Goal: Information Seeking & Learning: Learn about a topic

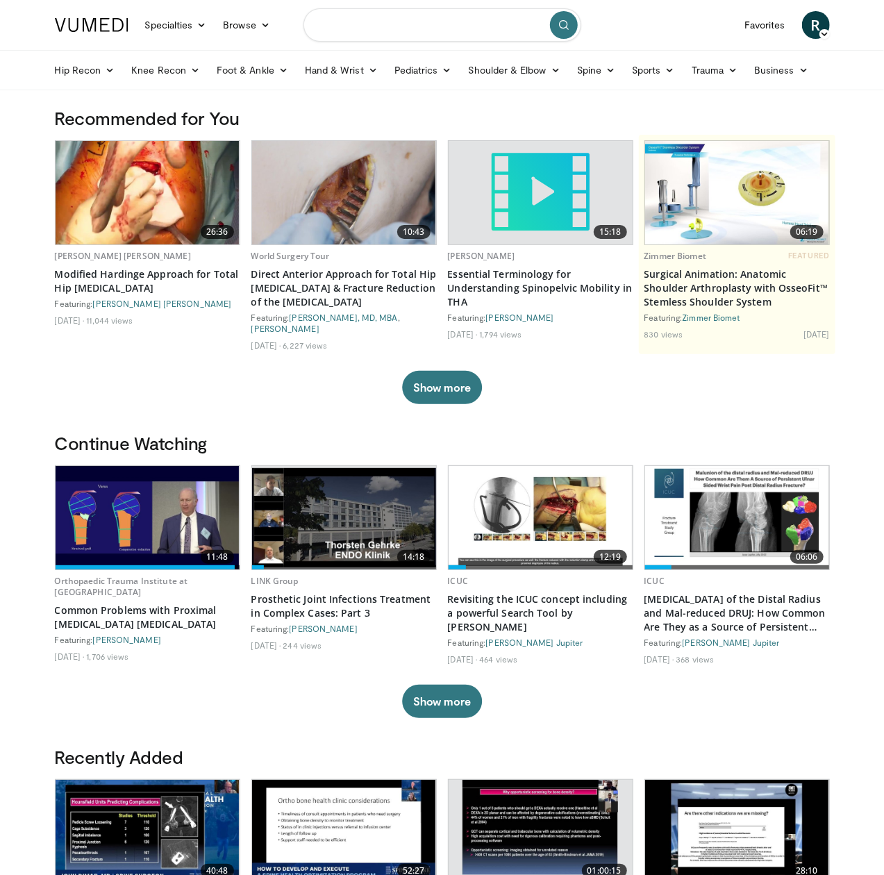
click at [378, 30] on input "Search topics, interventions" at bounding box center [442, 24] width 278 height 33
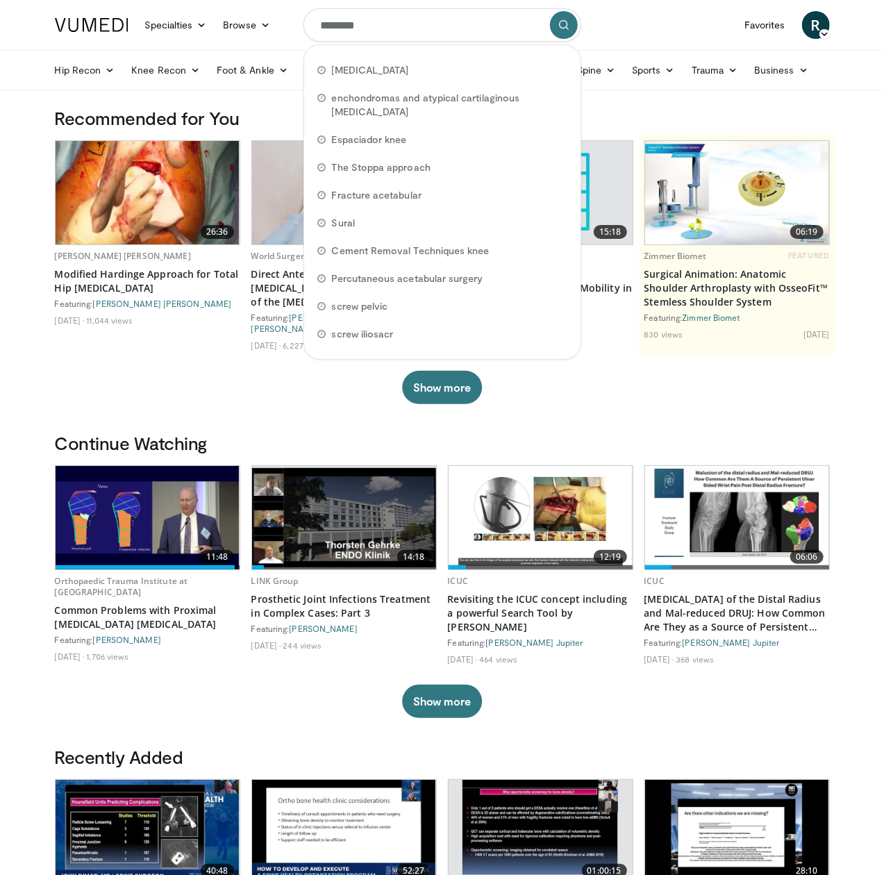
type input "*********"
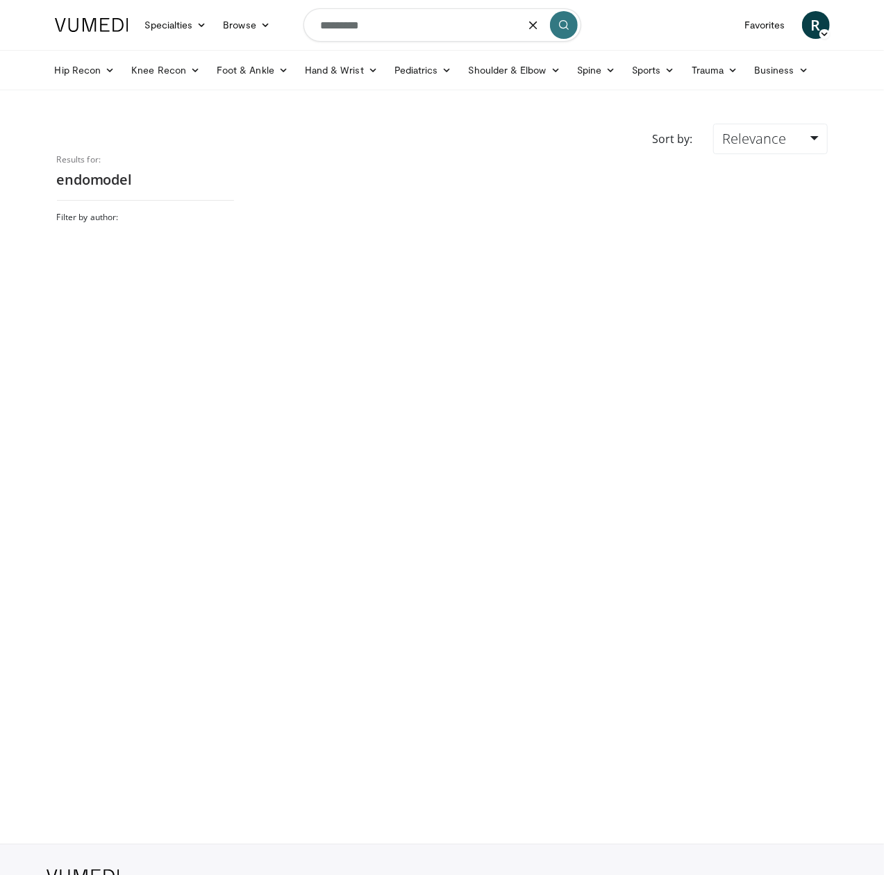
click at [352, 17] on input "*********" at bounding box center [442, 24] width 278 height 33
click at [346, 21] on input "*********" at bounding box center [442, 24] width 278 height 33
type input "**********"
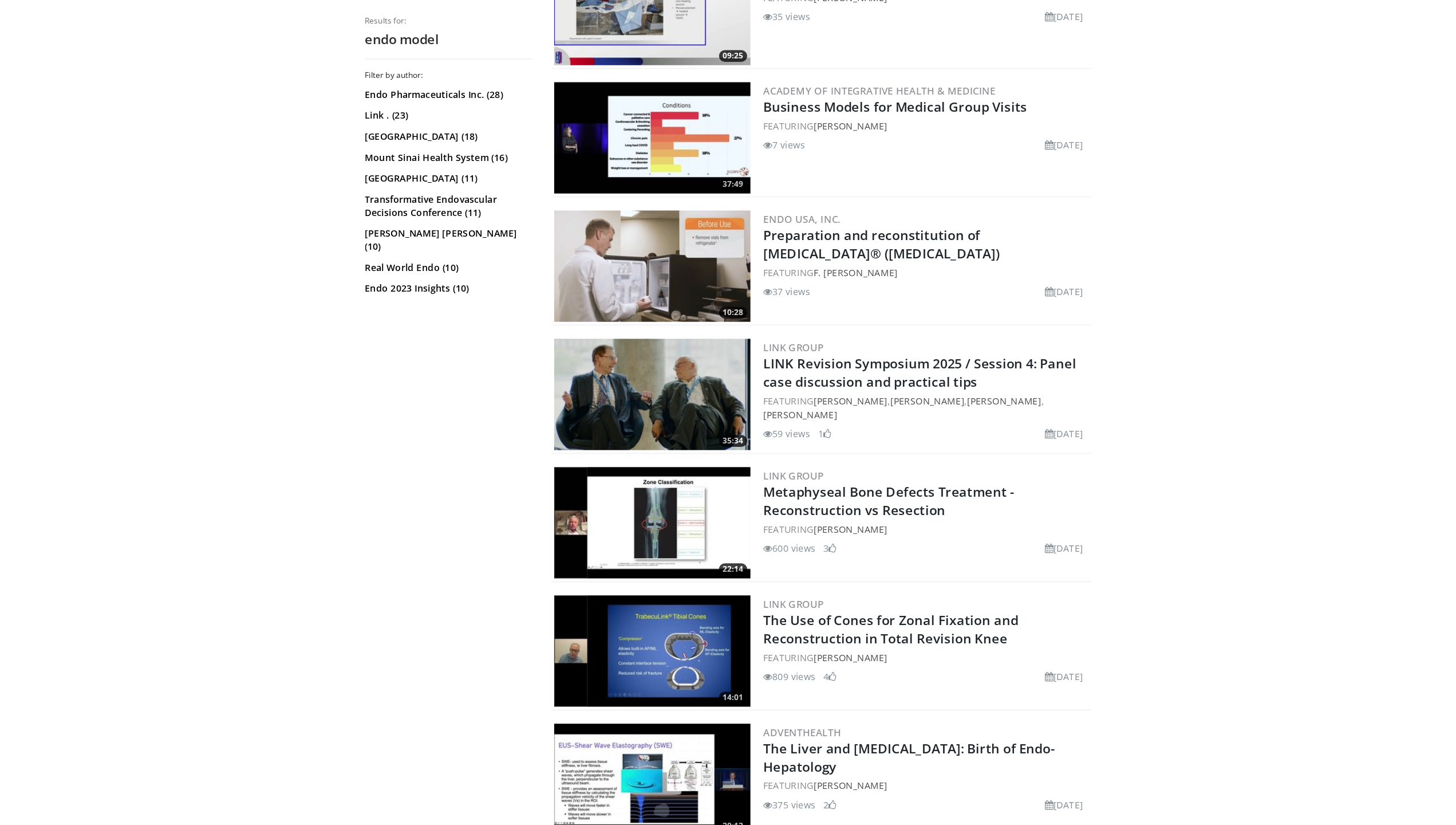
scroll to position [893, 0]
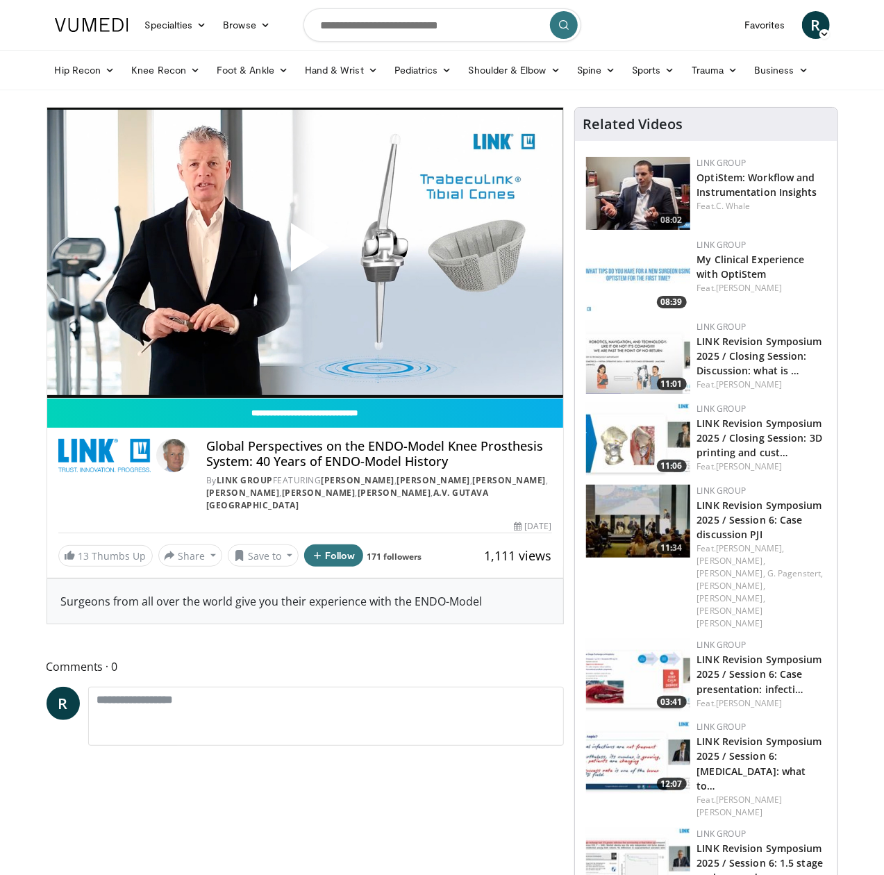
click at [305, 253] on span "Video Player" at bounding box center [305, 253] width 0 height 0
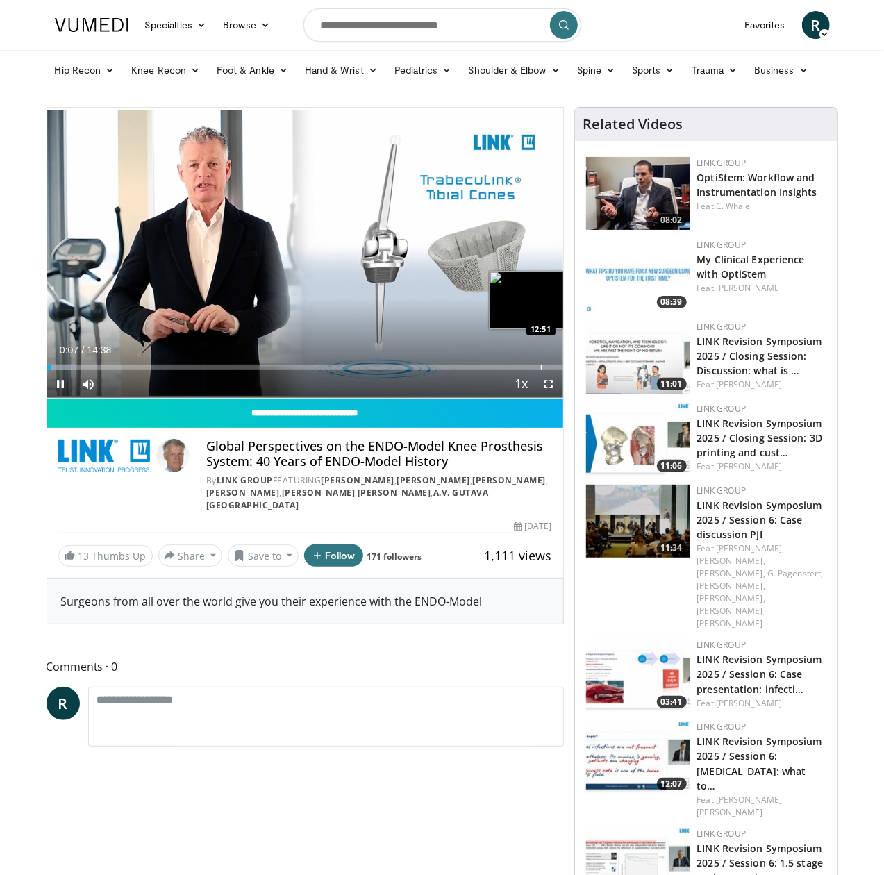
drag, startPoint x: 532, startPoint y: 415, endPoint x: 506, endPoint y: 385, distance: 39.4
click at [506, 385] on div "Current Time 0:07 / Duration 14:38 Pause Skip Backward Skip Forward Mute Loaded…" at bounding box center [305, 384] width 516 height 28
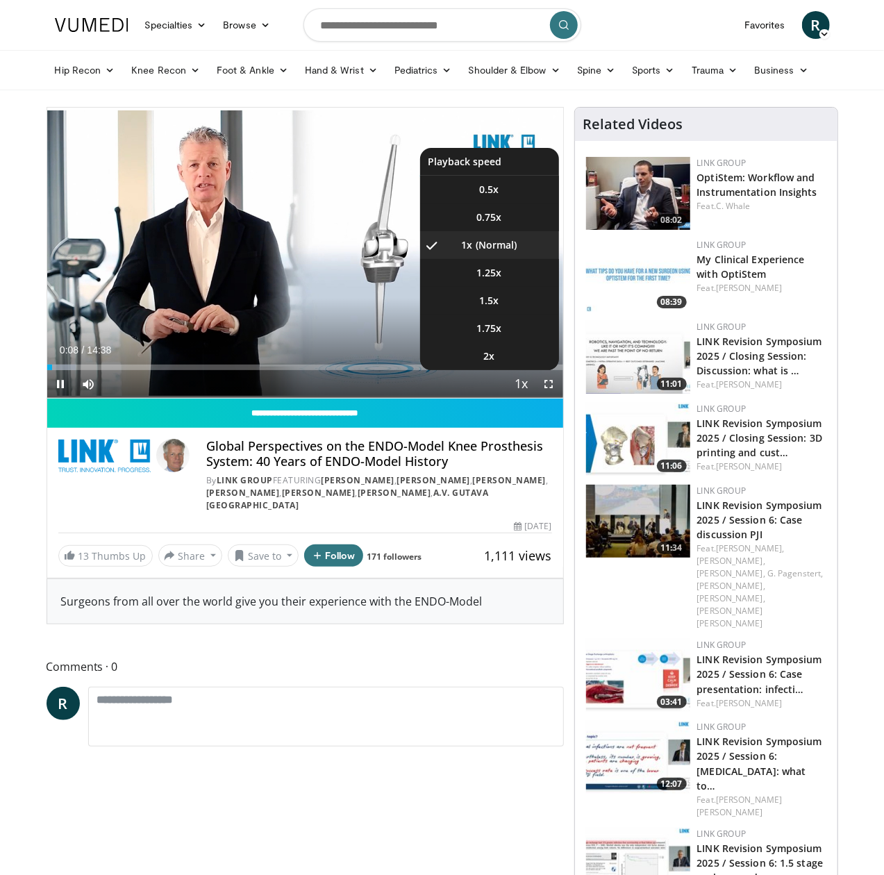
click at [531, 398] on span "Video Player" at bounding box center [521, 385] width 19 height 28
click at [510, 370] on li "2x" at bounding box center [489, 356] width 139 height 28
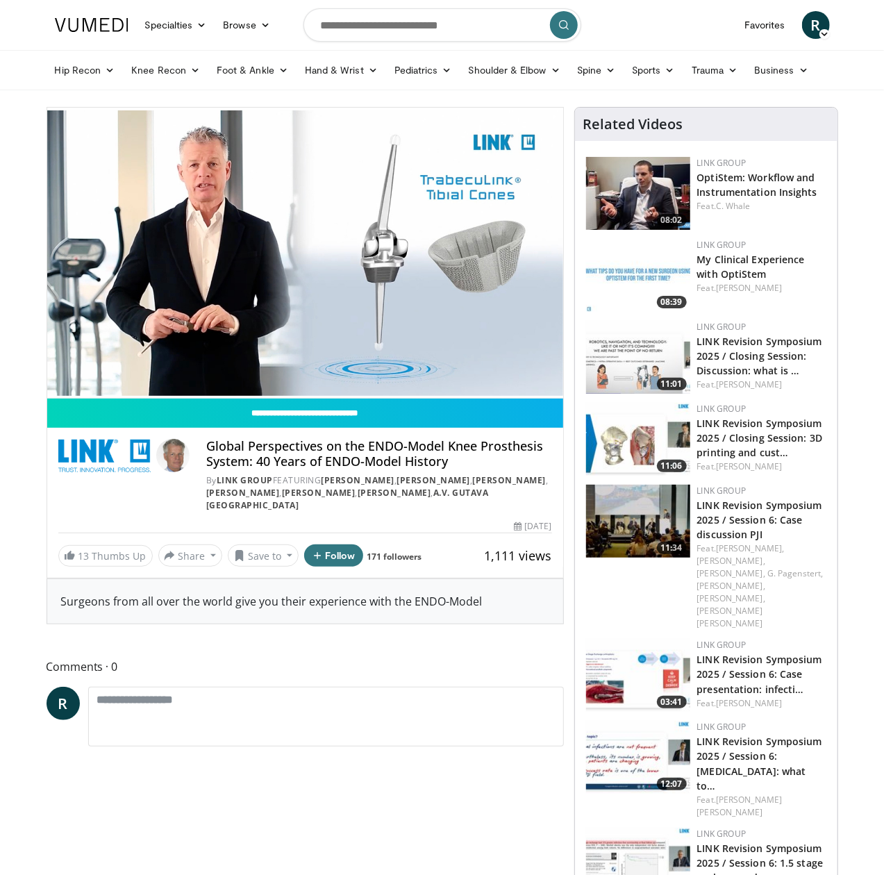
click at [562, 398] on video-js "**********" at bounding box center [305, 253] width 516 height 291
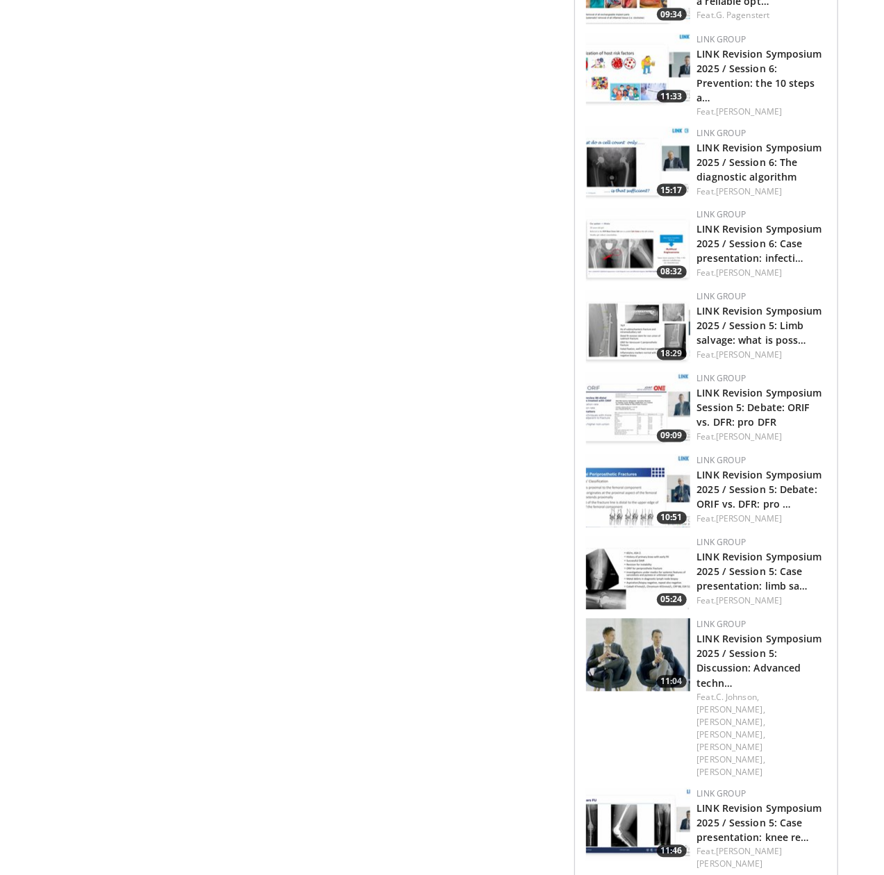
scroll to position [1127, 0]
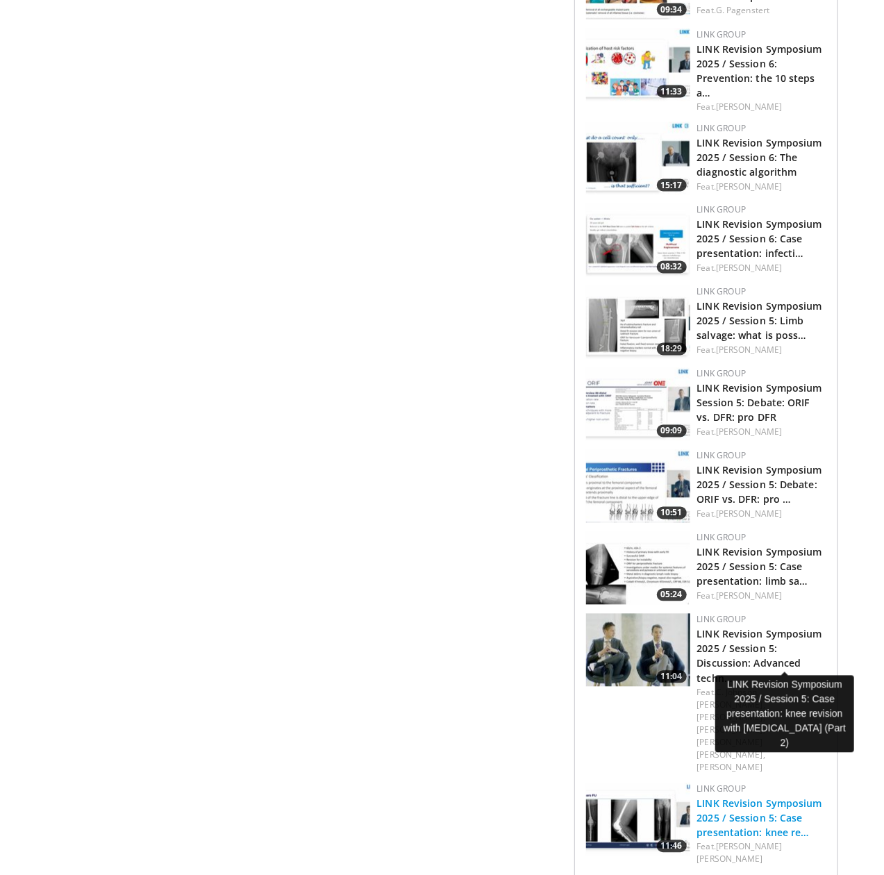
click at [807, 797] on link "LINK Revision Symposium 2025 / Session 5: Case presentation: knee re…" at bounding box center [759, 818] width 125 height 42
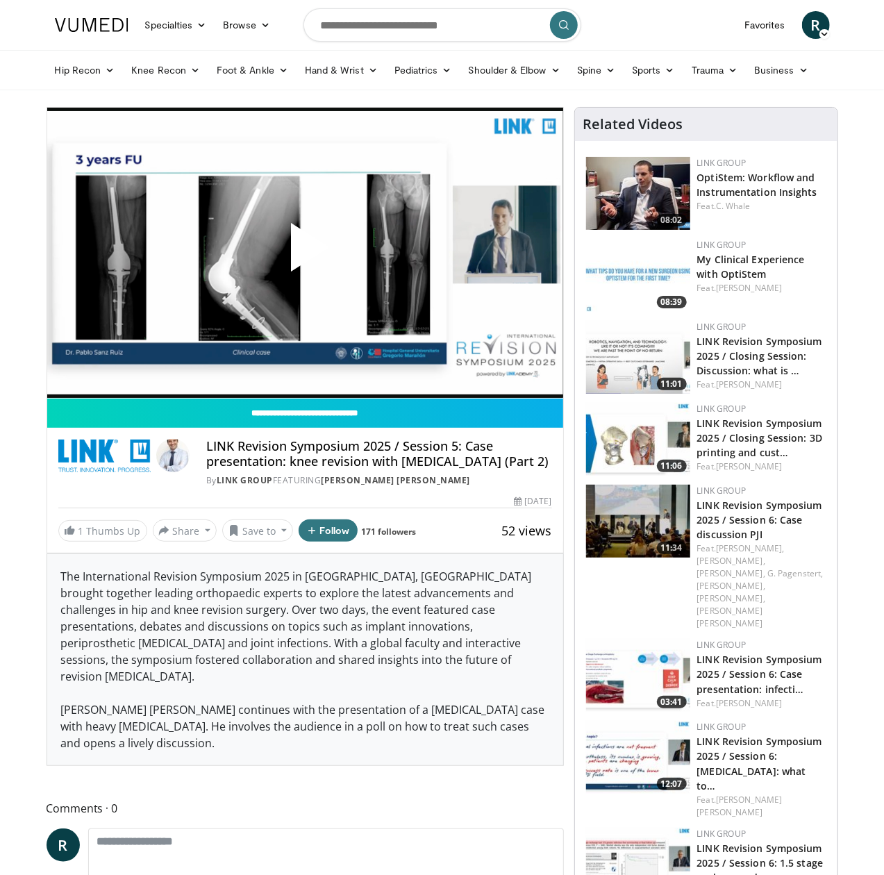
click at [305, 253] on span "Video Player" at bounding box center [305, 253] width 0 height 0
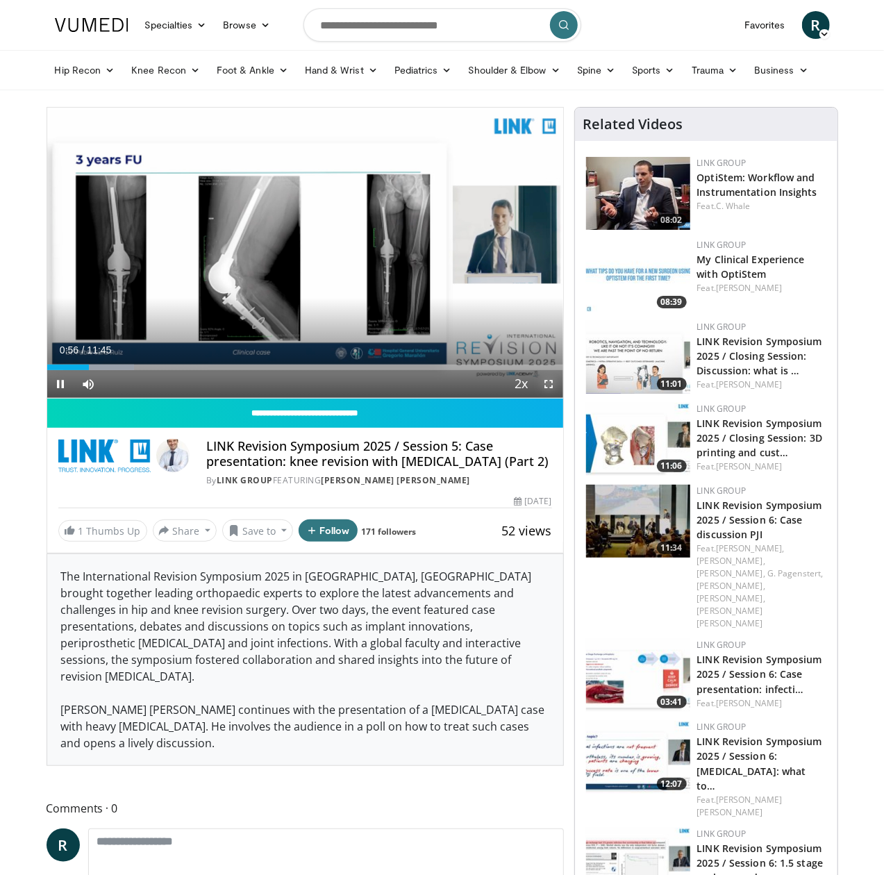
click at [559, 398] on span "Video Player" at bounding box center [549, 384] width 28 height 28
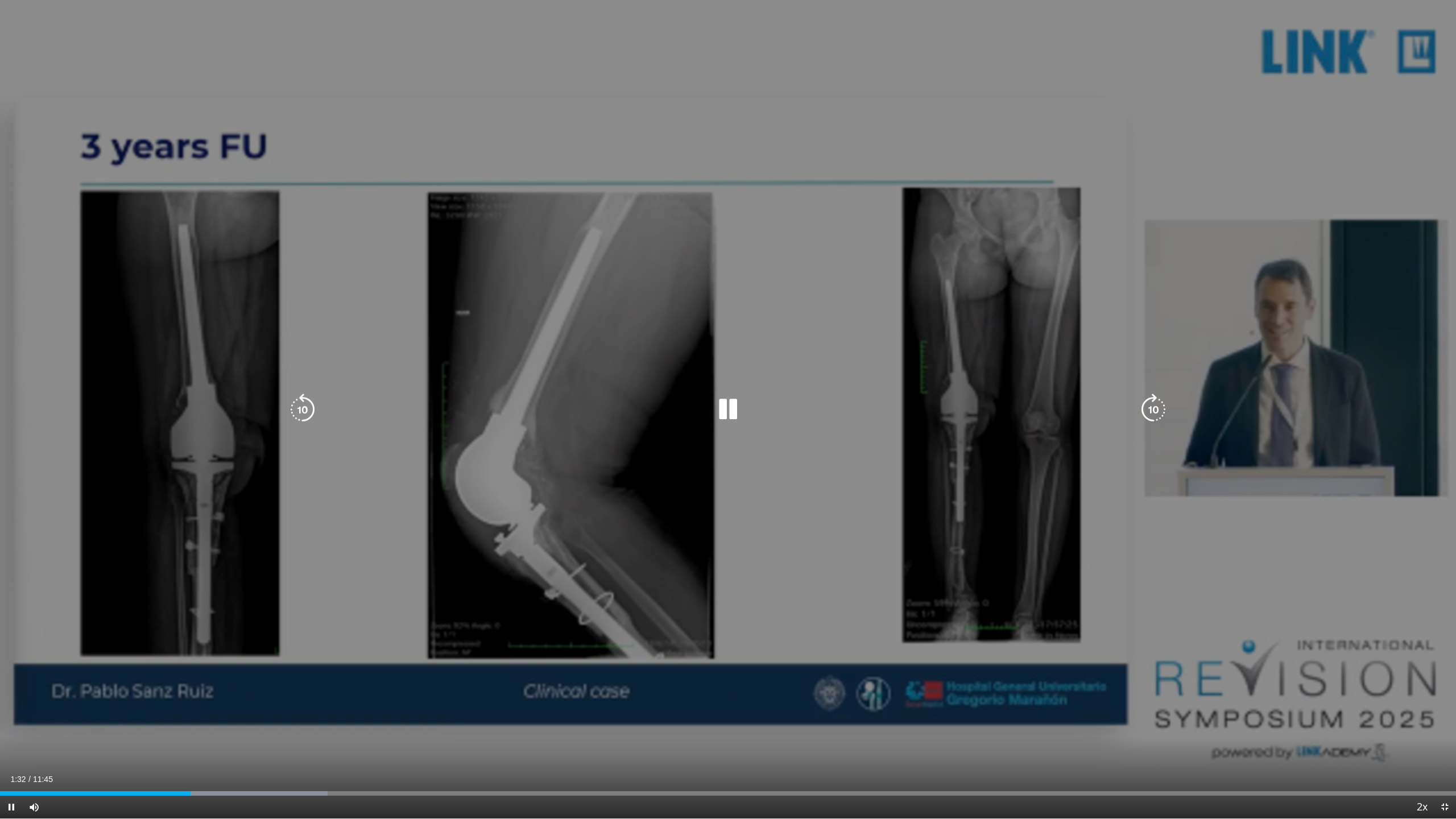
click at [723, 414] on icon "Video Player" at bounding box center [728, 409] width 32 height 32
click at [723, 414] on icon "Video Player" at bounding box center [728, 409] width 32 height 32
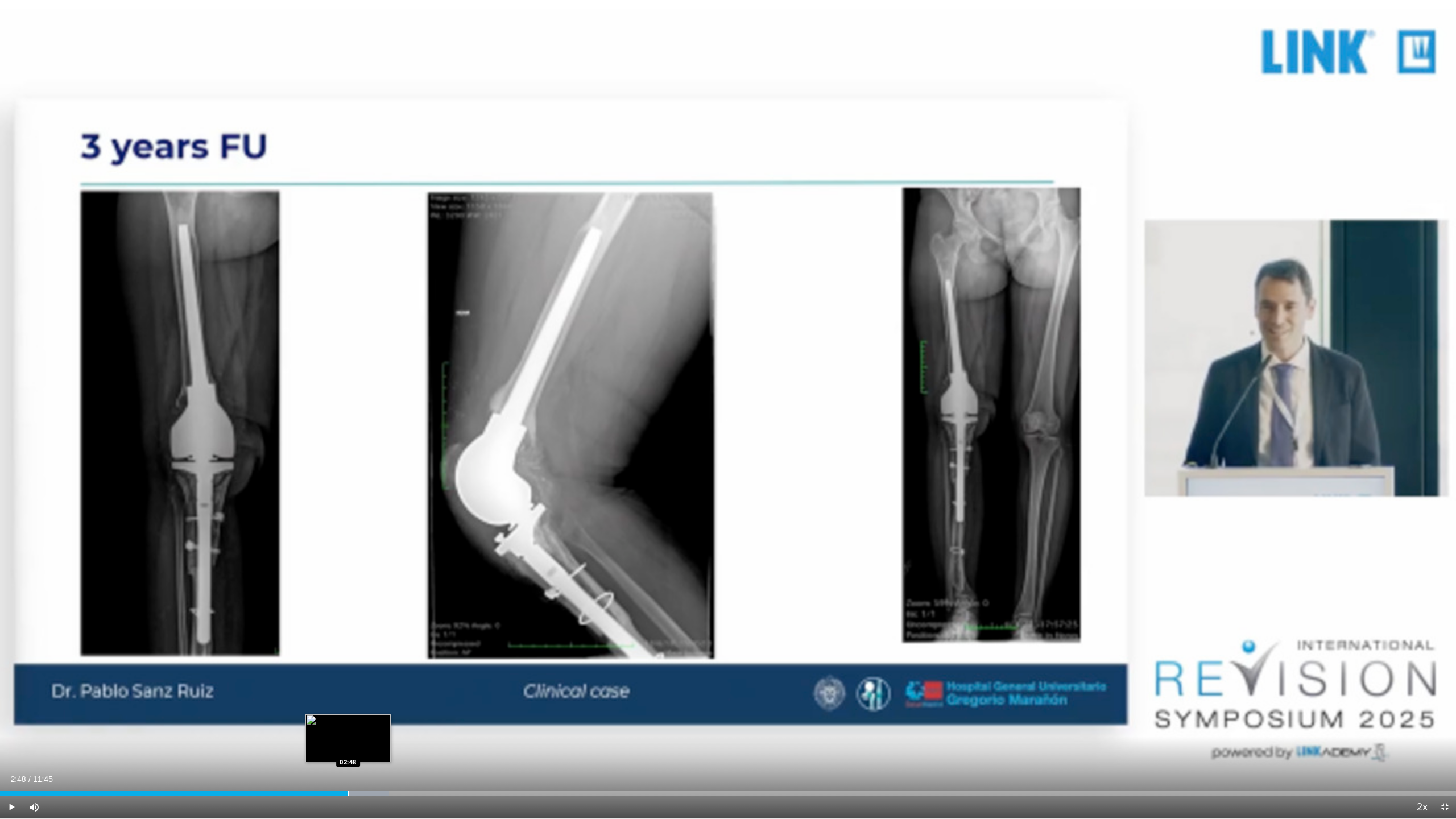
click at [348, 716] on div "Progress Bar" at bounding box center [348, 794] width 1 height 5
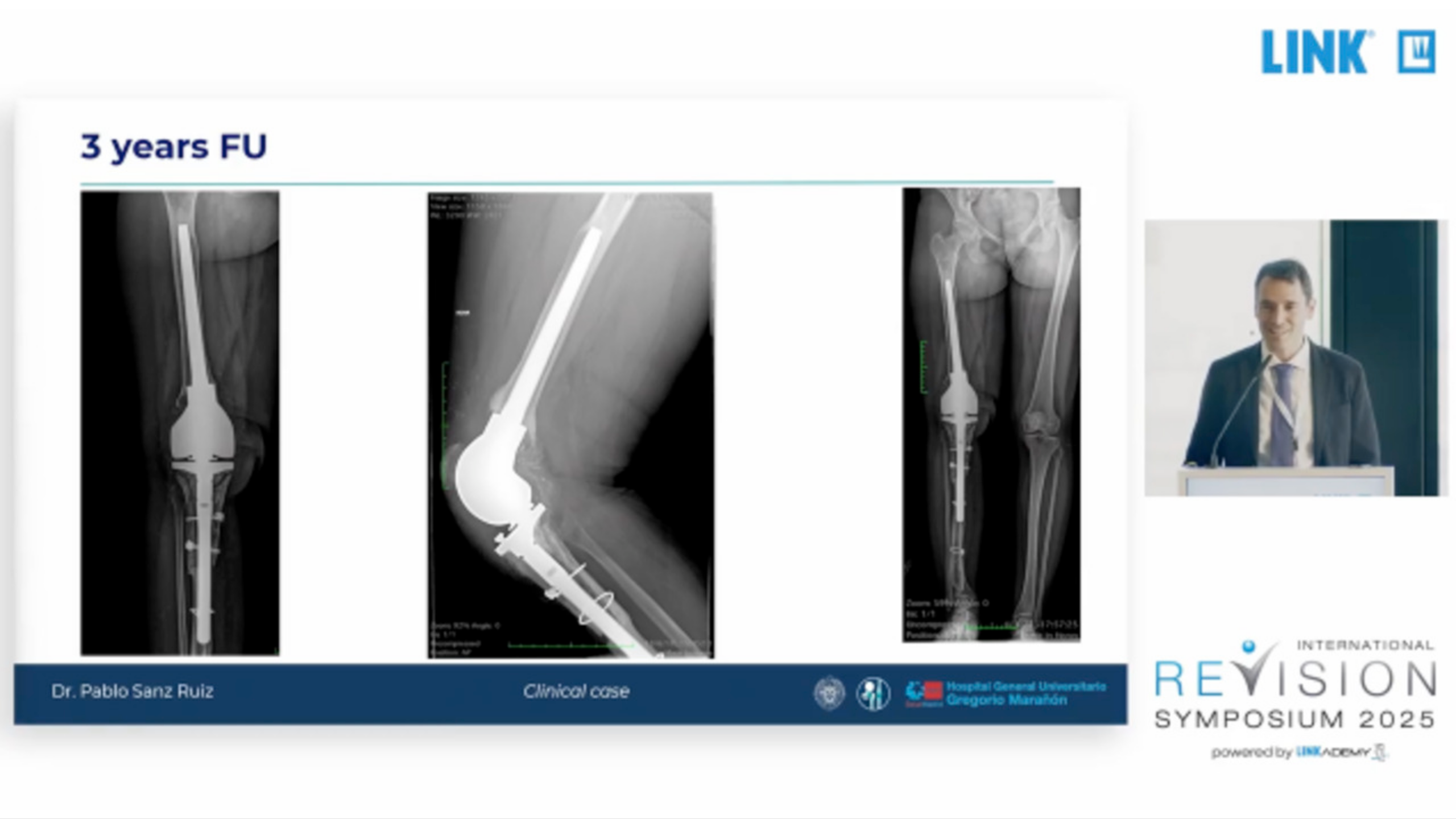
click at [415, 716] on div "10 seconds Tap to unmute" at bounding box center [728, 409] width 1456 height 818
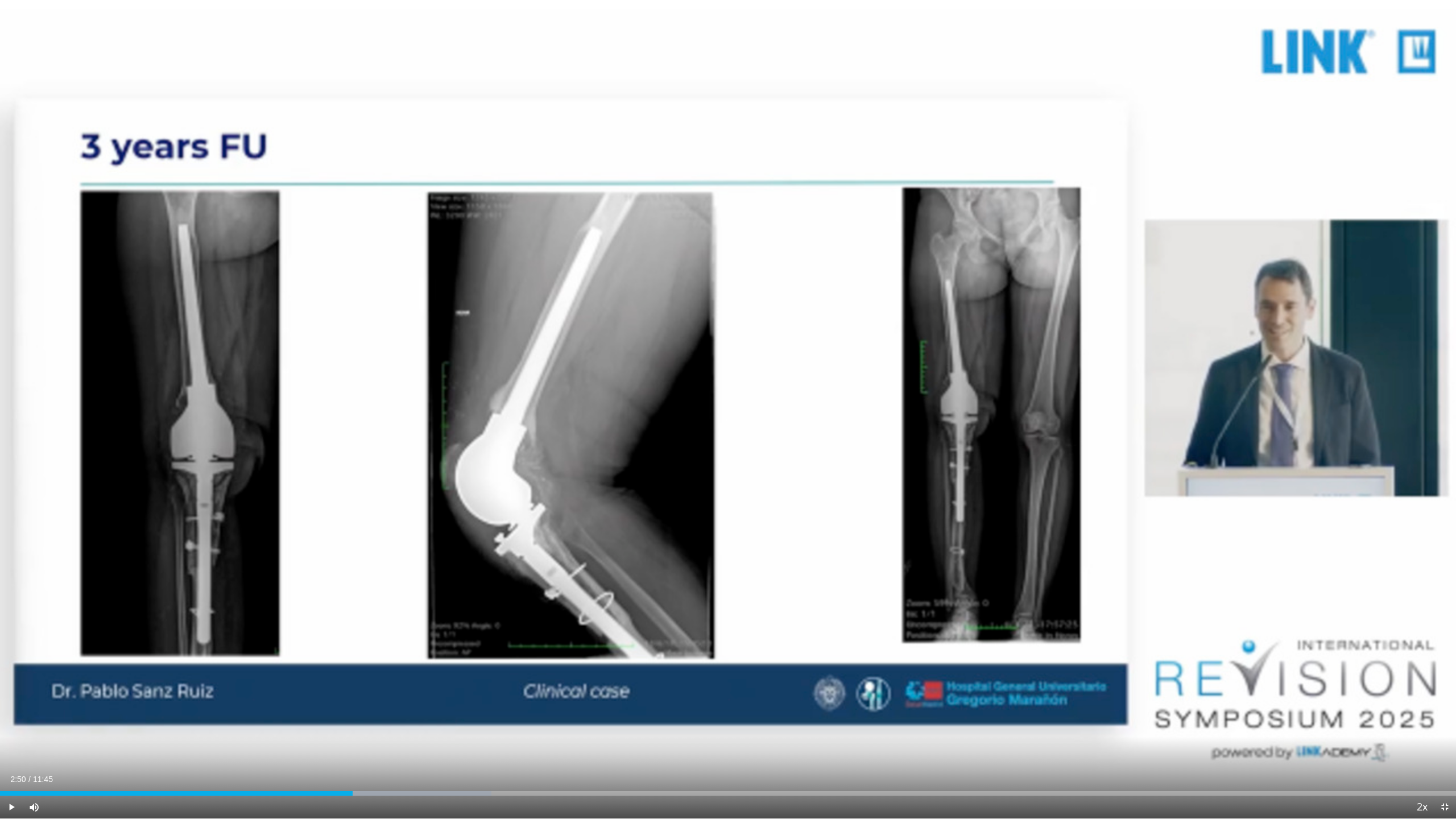
click at [424, 716] on div "Current Time 2:50 / Duration 11:45 Play Skip Backward Skip Forward Mute Loaded …" at bounding box center [728, 807] width 1456 height 23
click at [438, 716] on div "Loaded : 33.76% 03:32 03:32" at bounding box center [728, 794] width 1456 height 5
click at [503, 716] on div "Progress Bar" at bounding box center [503, 794] width 1 height 5
click at [576, 716] on div "Loaded : 39.39% 04:03 04:38" at bounding box center [728, 790] width 1456 height 11
click at [654, 716] on div "Current Time 4:38 / Duration 11:45 Play Skip Backward Skip Forward Mute Loaded …" at bounding box center [728, 807] width 1456 height 23
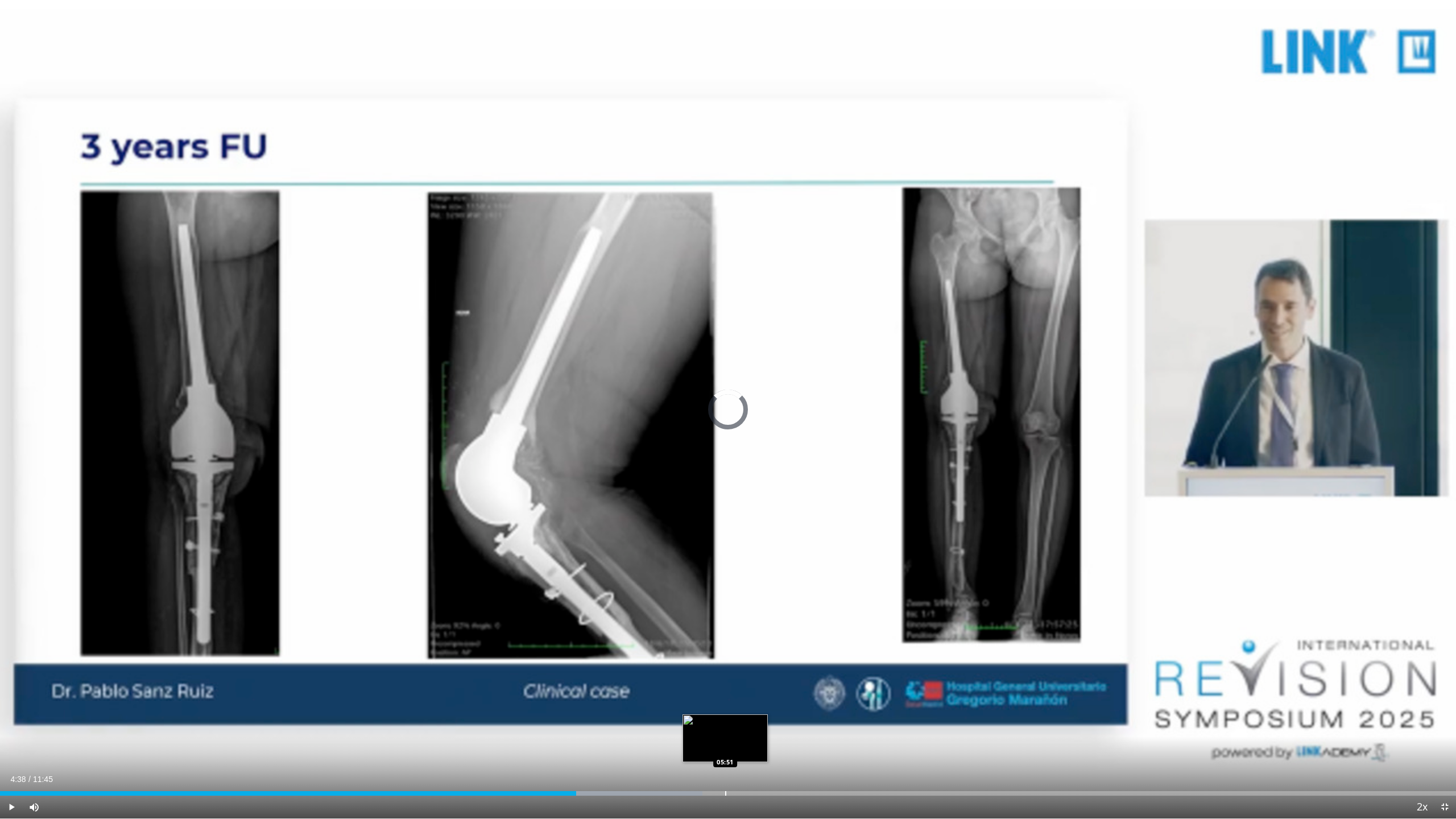
click at [723, 716] on div "Progress Bar" at bounding box center [725, 794] width 1 height 5
click at [723, 716] on div "Loaded : 53.90% 05:51 06:58" at bounding box center [728, 790] width 1456 height 11
click at [723, 716] on div "Loaded : 65.25% 06:59 08:17" at bounding box center [728, 790] width 1456 height 11
click at [723, 716] on div "Current Time 8:17 / Duration 11:45" at bounding box center [728, 779] width 1456 height 10
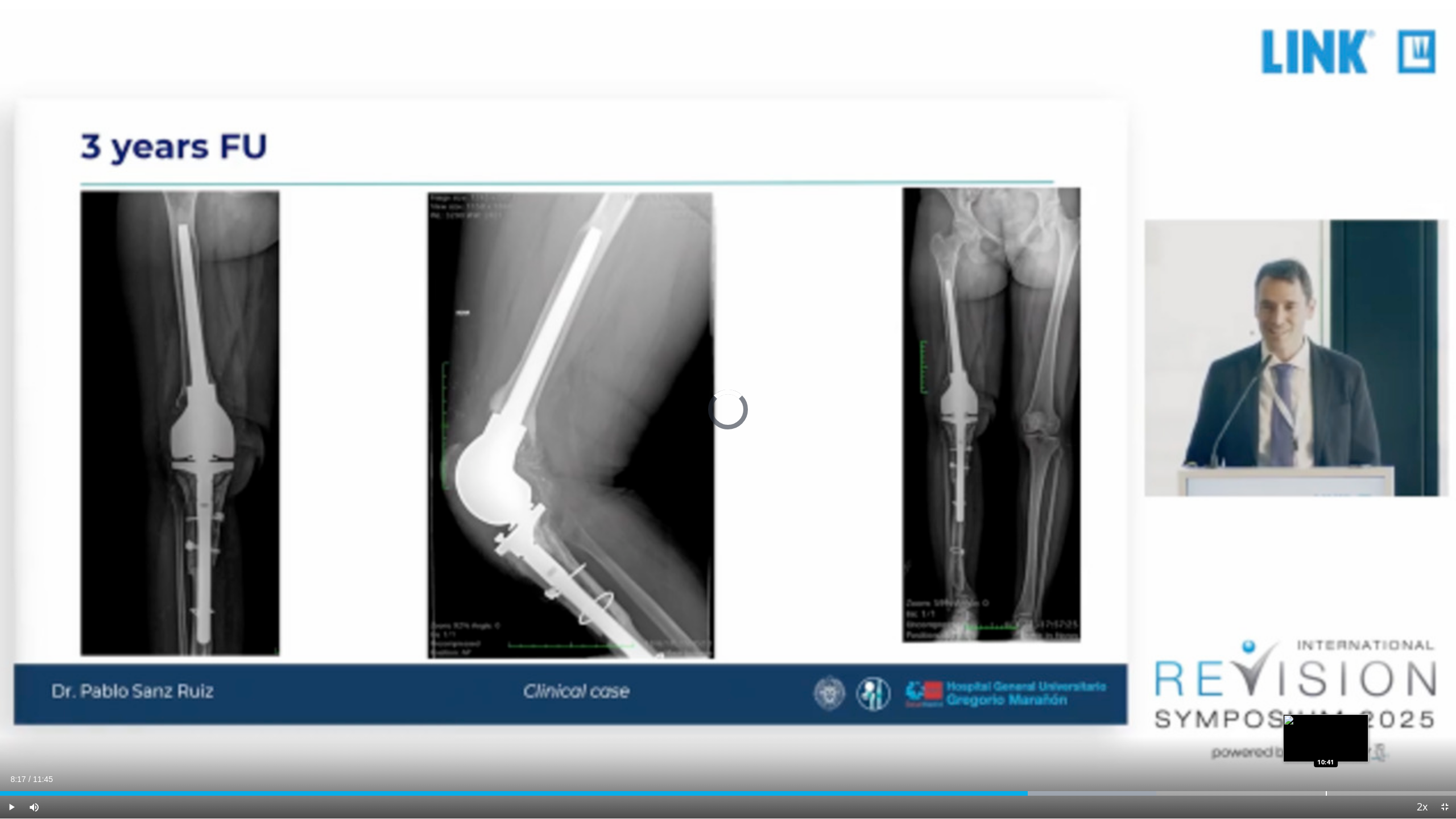
click at [723, 716] on div "Progress Bar" at bounding box center [1326, 794] width 1 height 5
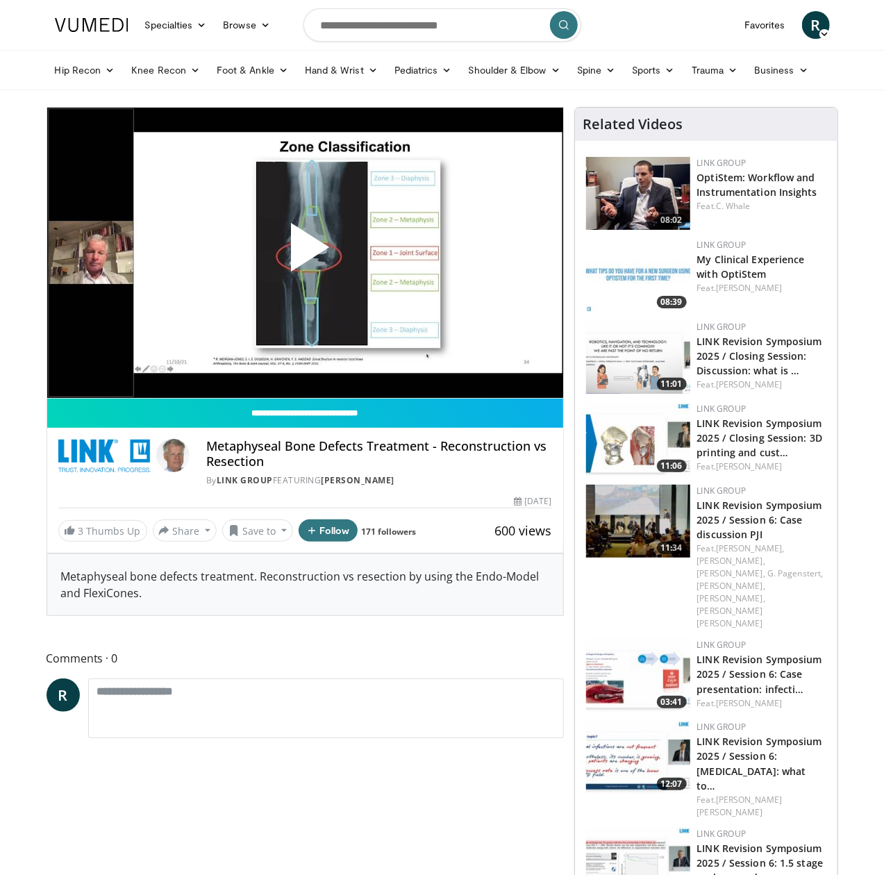
click at [305, 253] on span "Video Player" at bounding box center [305, 253] width 0 height 0
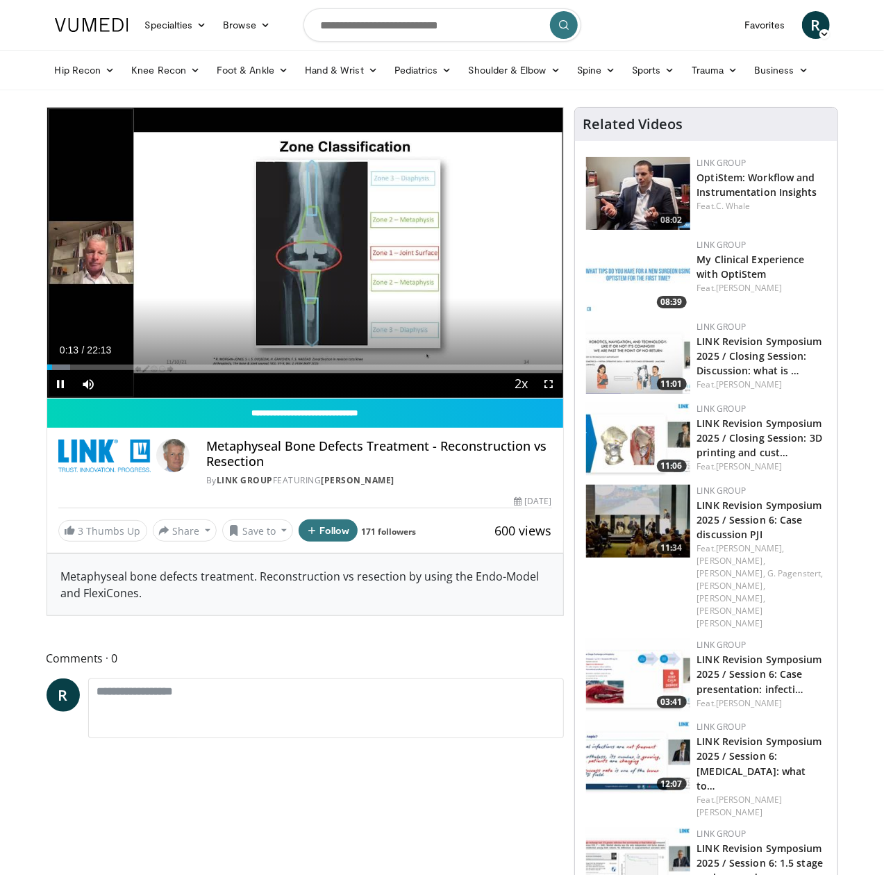
click at [563, 398] on video-js "**********" at bounding box center [305, 253] width 516 height 291
click at [556, 398] on span "Video Player" at bounding box center [549, 384] width 28 height 28
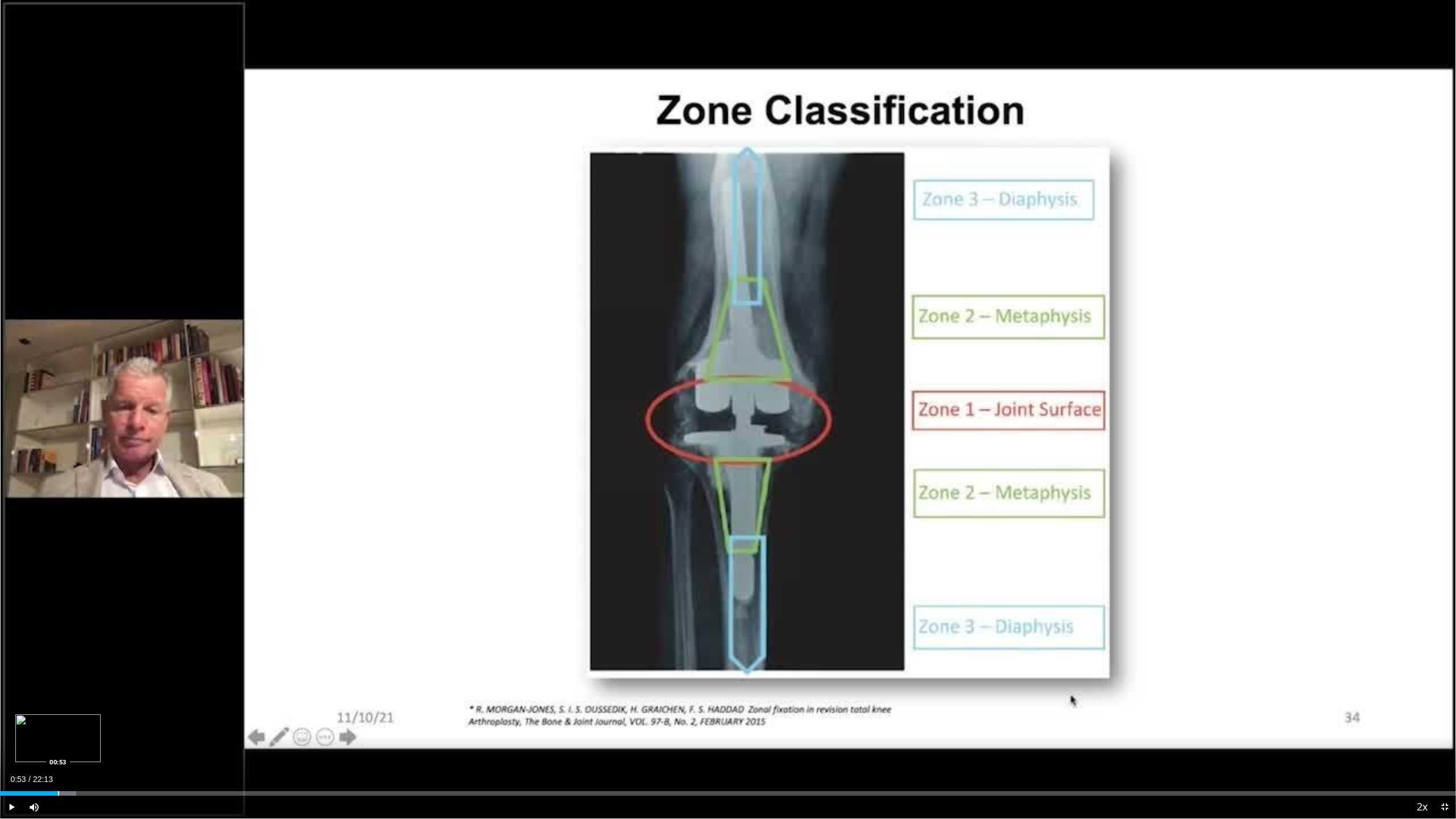
click at [58, 716] on div "Loaded : 5.25% 00:24 00:53" at bounding box center [728, 790] width 1456 height 11
click at [84, 716] on div "Current Time 0:59 / Duration 22:13 Pause Skip Backward Skip Forward Mute Loaded…" at bounding box center [728, 807] width 1456 height 23
click at [115, 716] on div "Progress Bar" at bounding box center [115, 794] width 1 height 5
click at [196, 716] on div "Loaded : 11.25% 02:59 02:59" at bounding box center [728, 790] width 1456 height 11
click at [239, 716] on div "Progress Bar" at bounding box center [239, 794] width 1 height 5
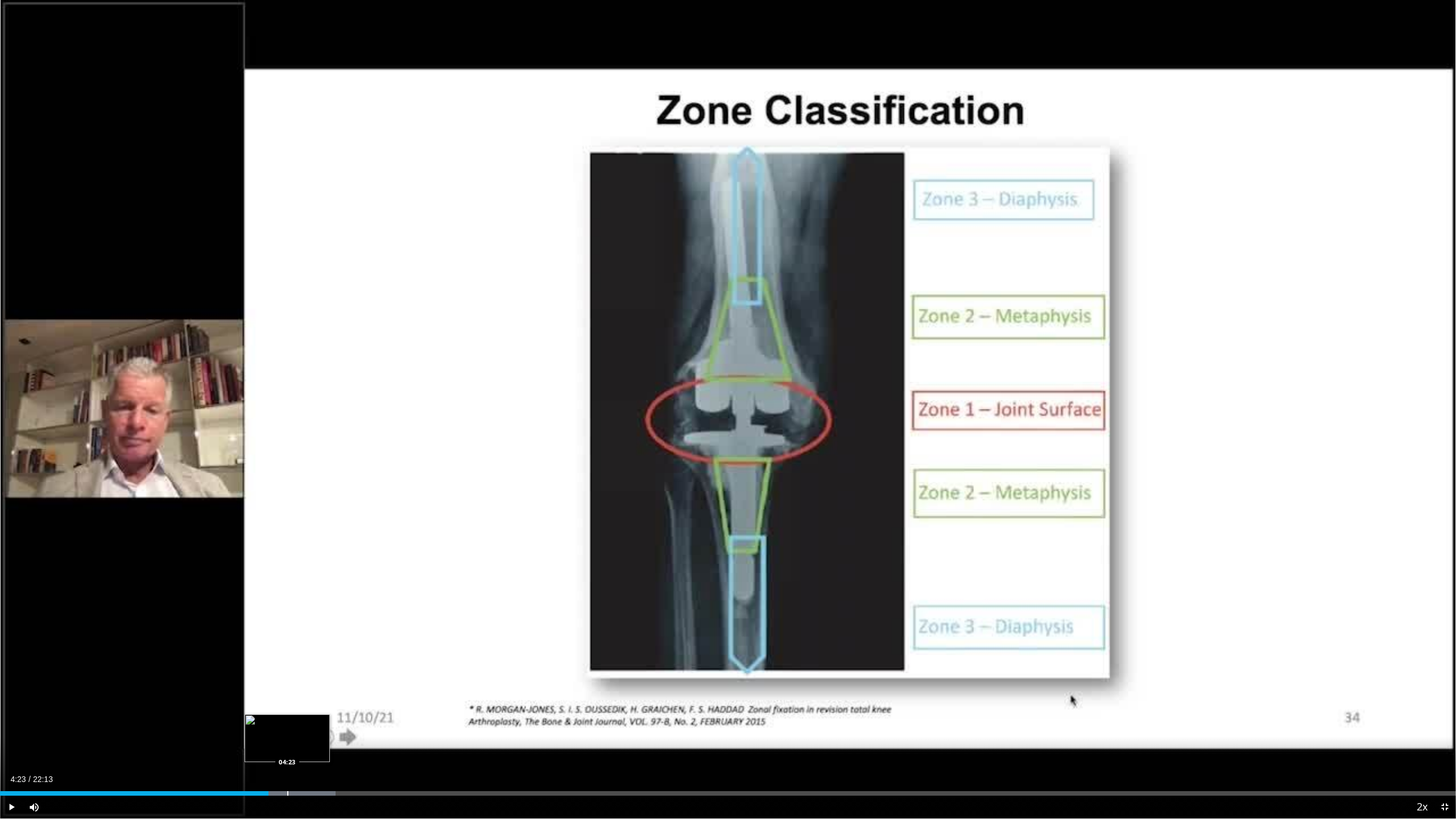
click at [288, 716] on div "Progress Bar" at bounding box center [288, 794] width 1 height 5
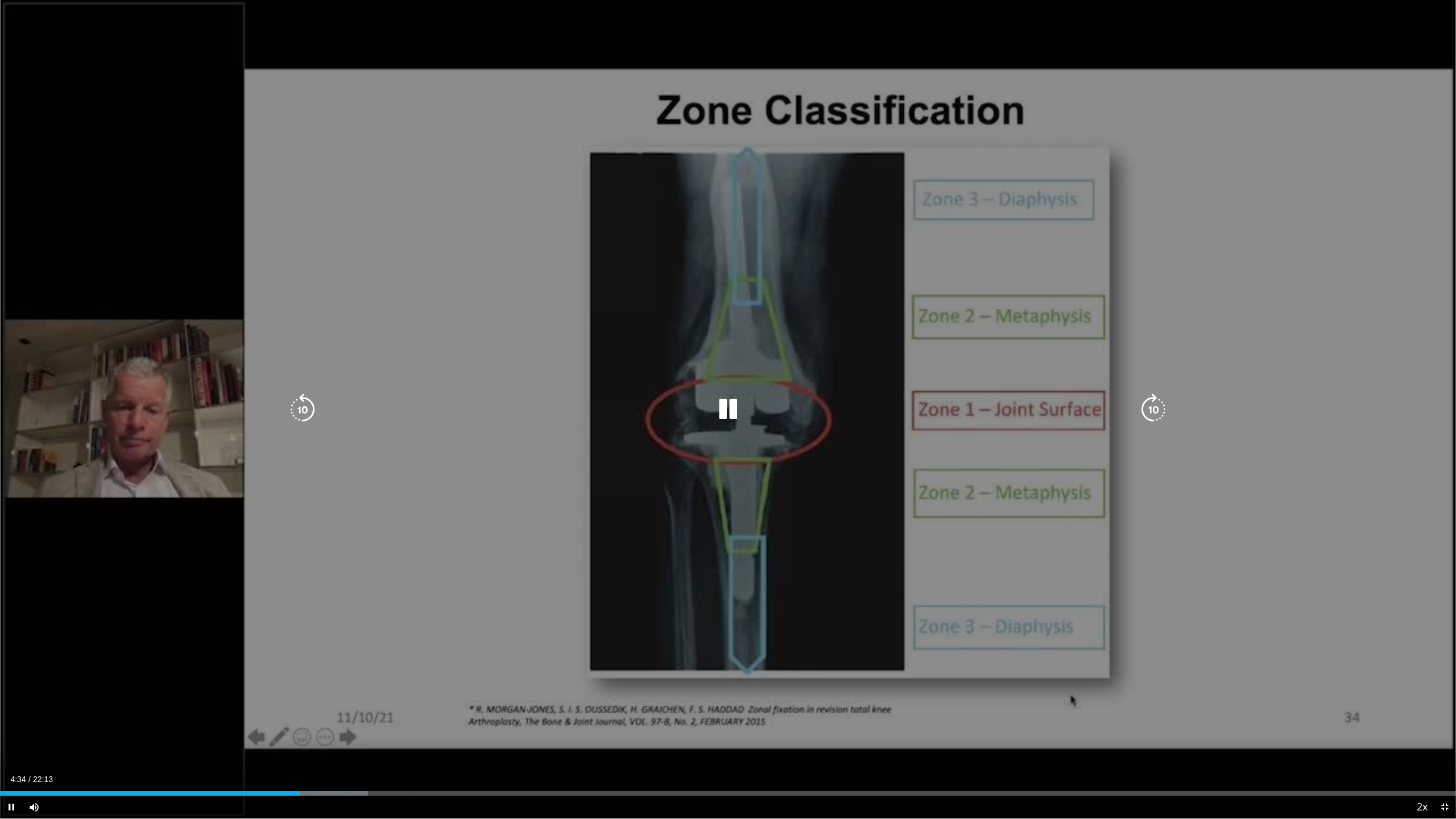
click at [723, 407] on icon "Video Player" at bounding box center [728, 409] width 32 height 32
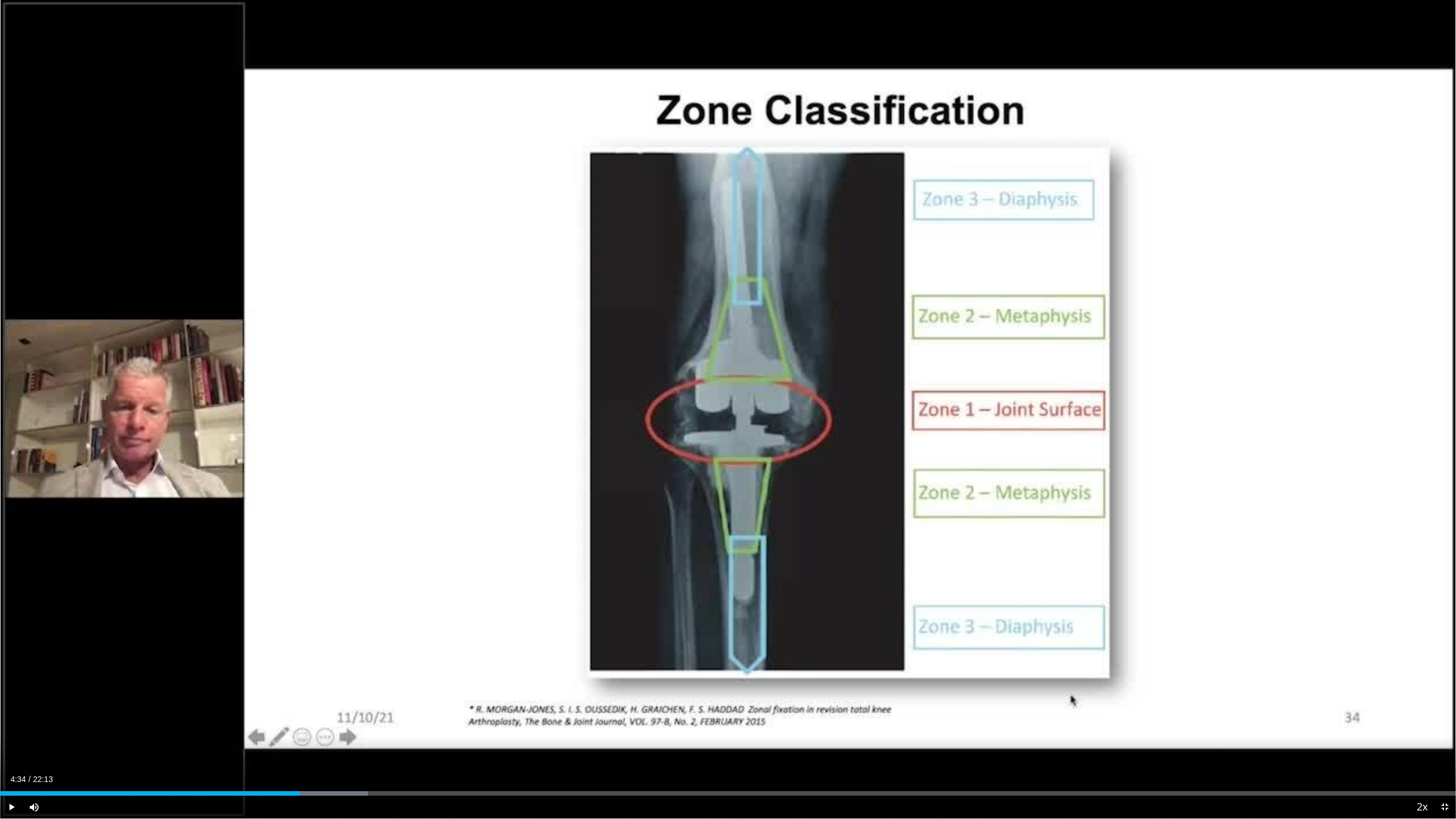
click at [723, 654] on div "10 seconds Tap to unmute" at bounding box center [728, 409] width 1456 height 818
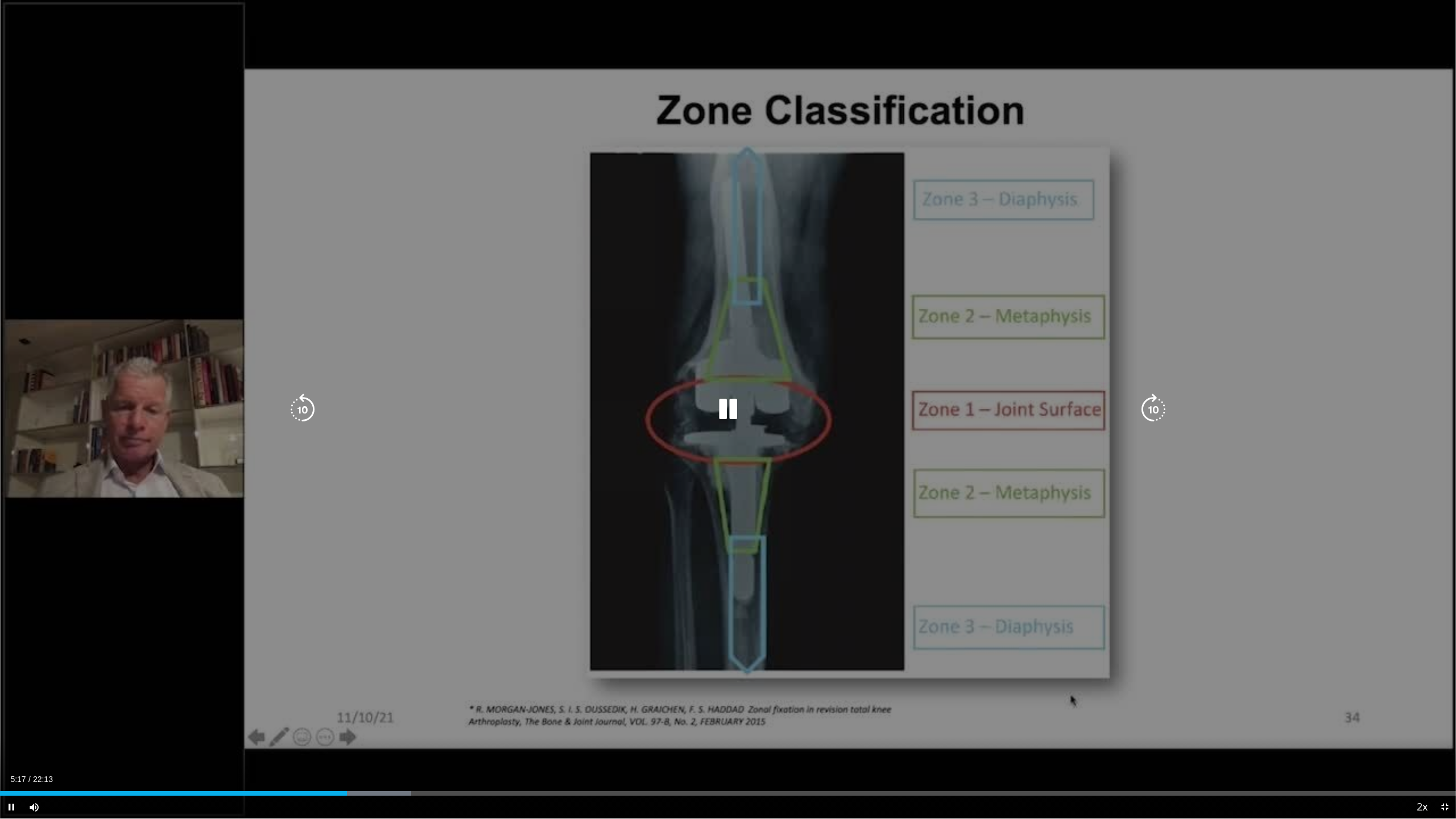
click at [723, 400] on icon "Video Player" at bounding box center [728, 409] width 32 height 32
click at [723, 415] on icon "Video Player" at bounding box center [728, 409] width 32 height 32
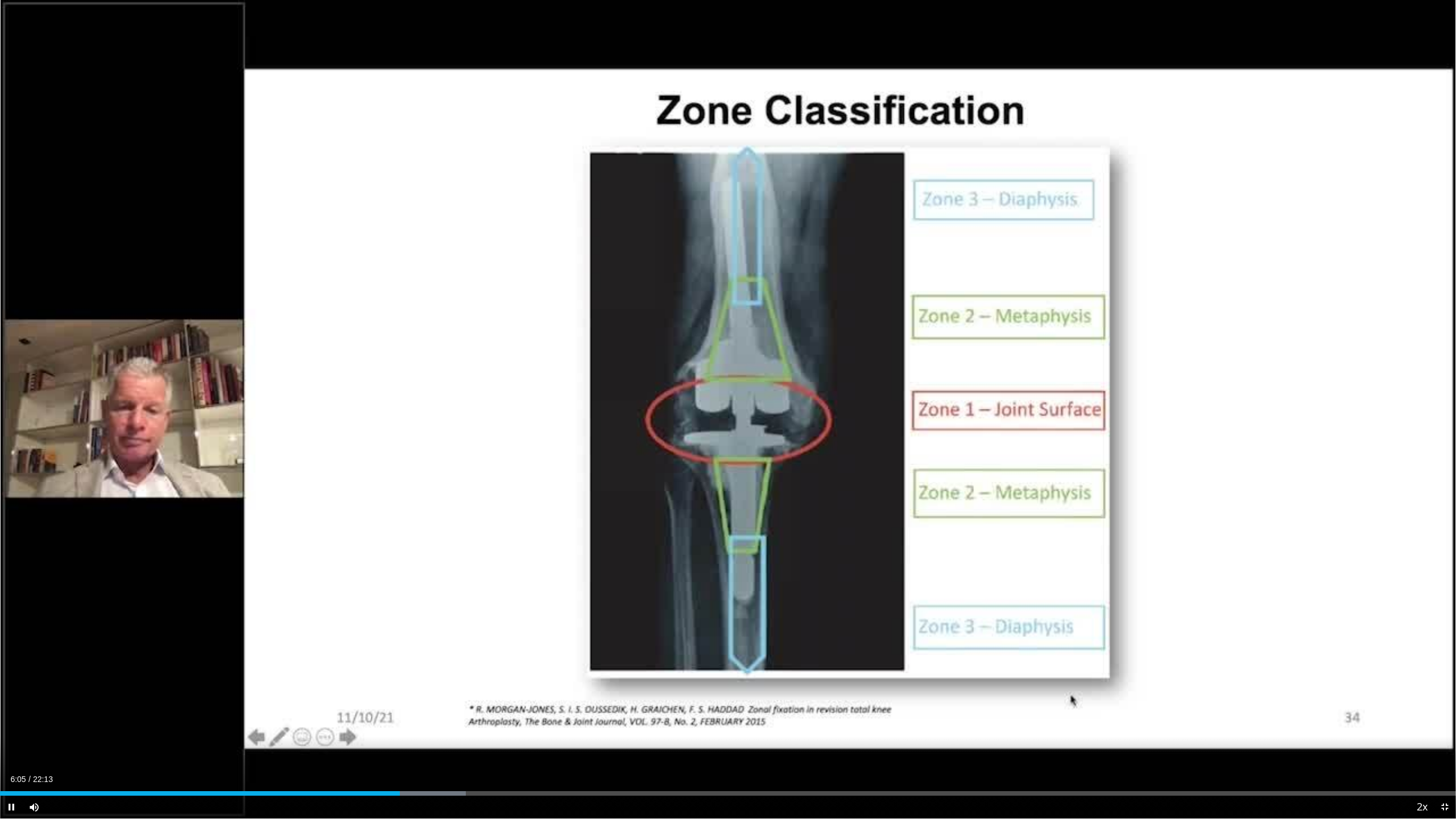
click at [723, 415] on div "10 seconds Tap to unmute" at bounding box center [728, 409] width 1456 height 818
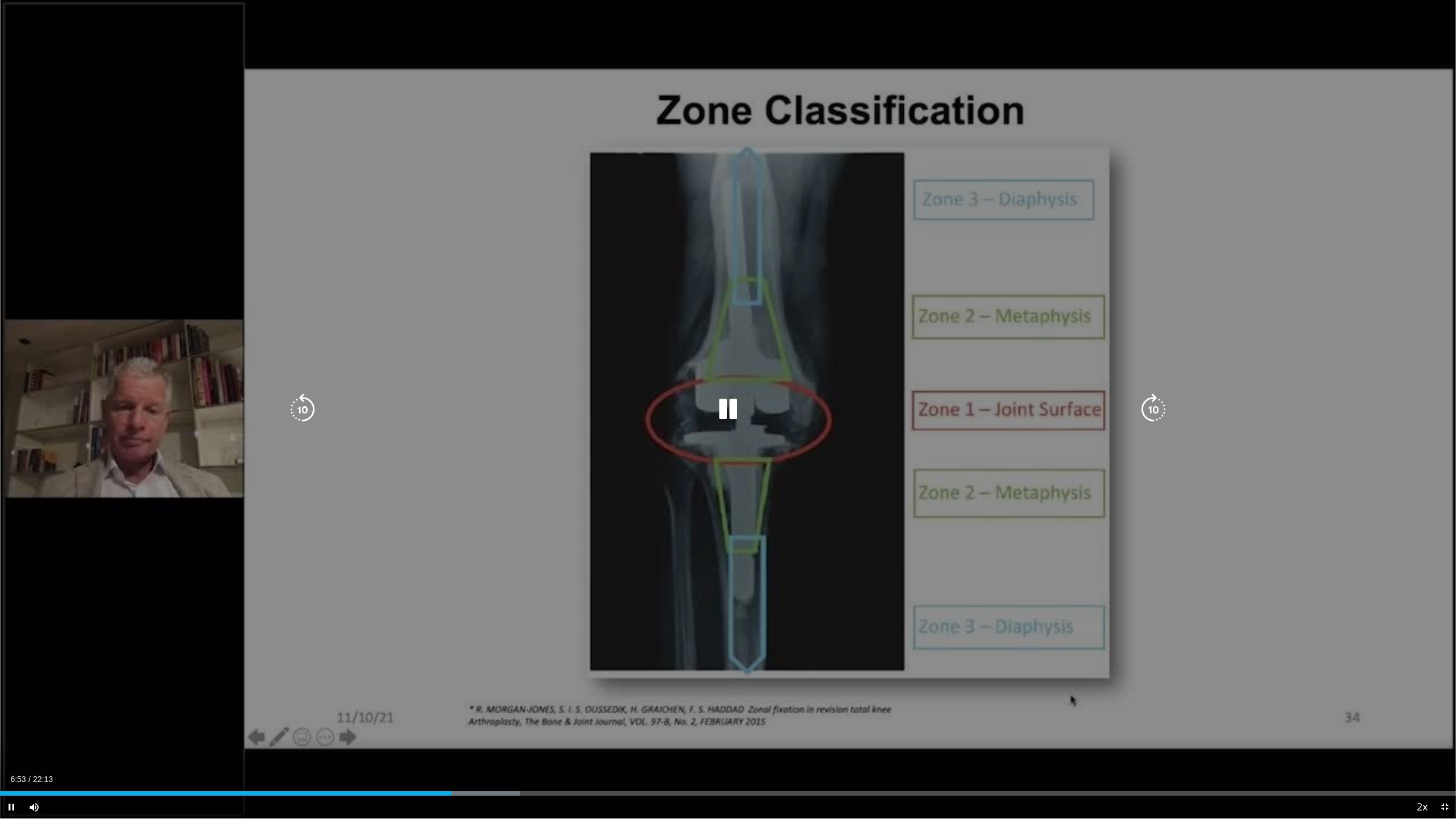
drag, startPoint x: 728, startPoint y: 415, endPoint x: 717, endPoint y: 440, distance: 27.3
click at [717, 440] on div "10 seconds Tap to unmute" at bounding box center [728, 409] width 1456 height 818
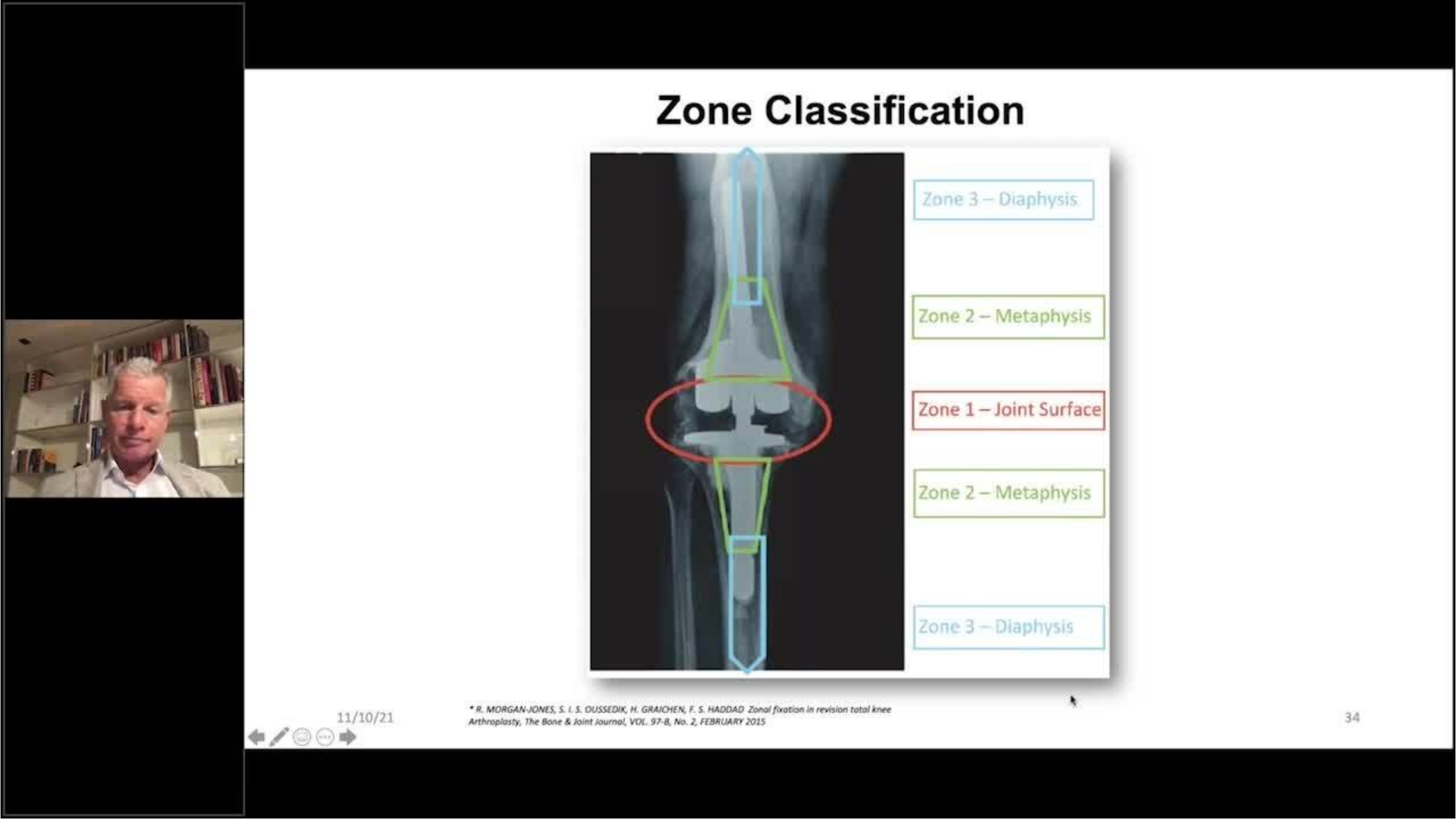
click at [388, 450] on div "10 seconds Tap to unmute" at bounding box center [728, 409] width 1456 height 818
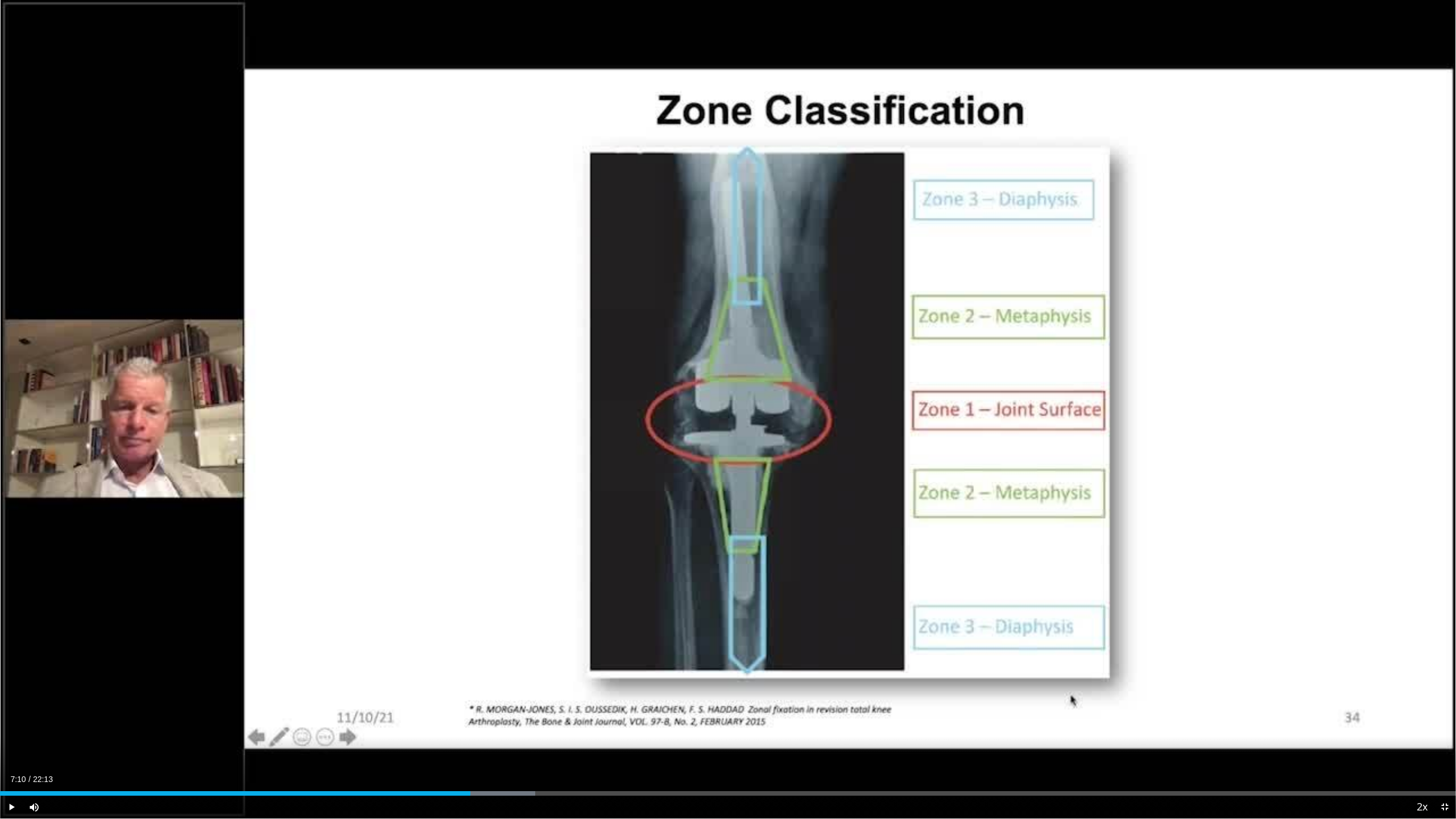
click at [388, 450] on div "10 seconds Tap to unmute" at bounding box center [728, 409] width 1456 height 818
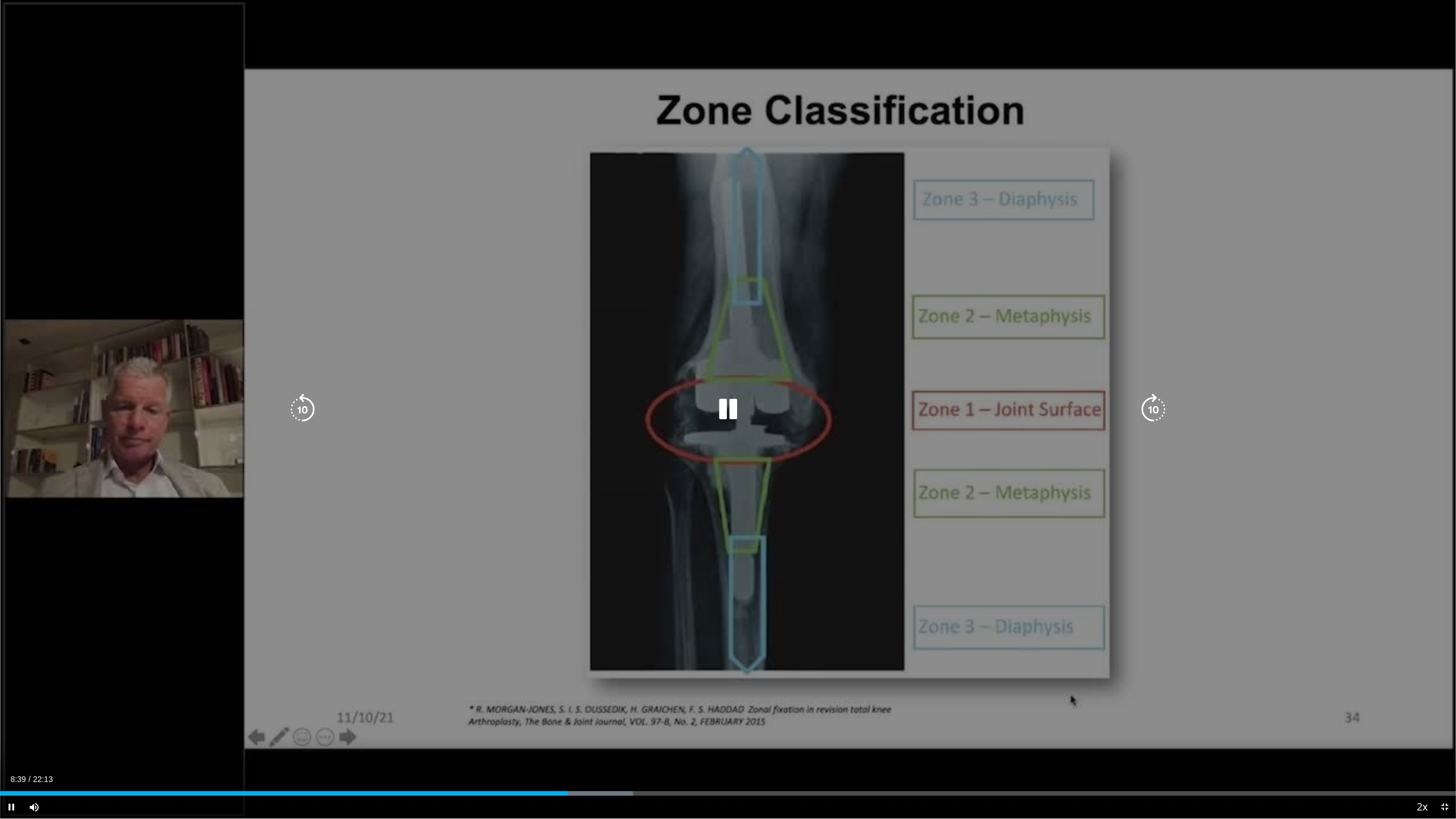
click at [723, 412] on icon "Video Player" at bounding box center [728, 409] width 32 height 32
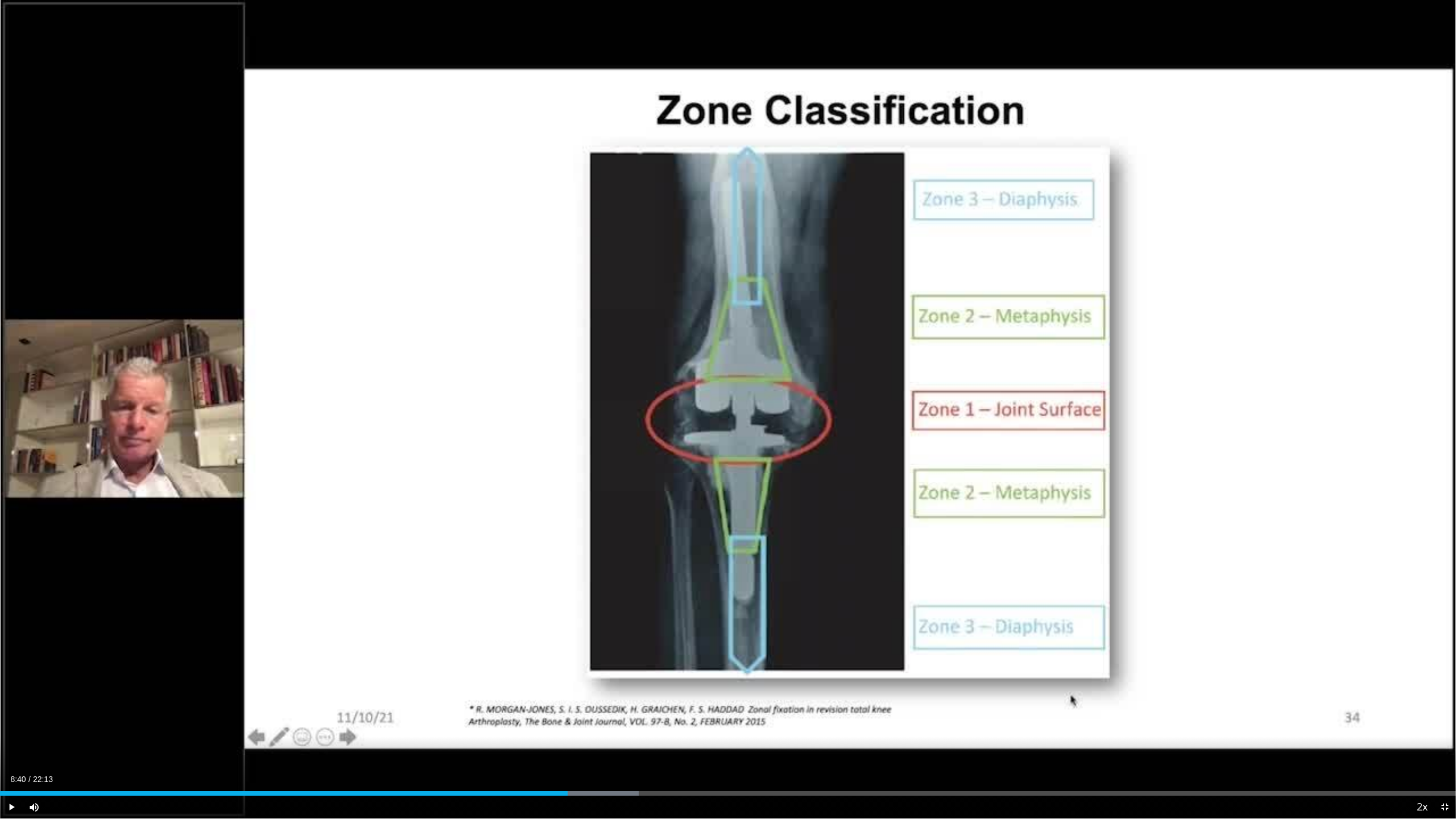
click at [723, 412] on div "10 seconds Tap to unmute" at bounding box center [728, 409] width 1456 height 818
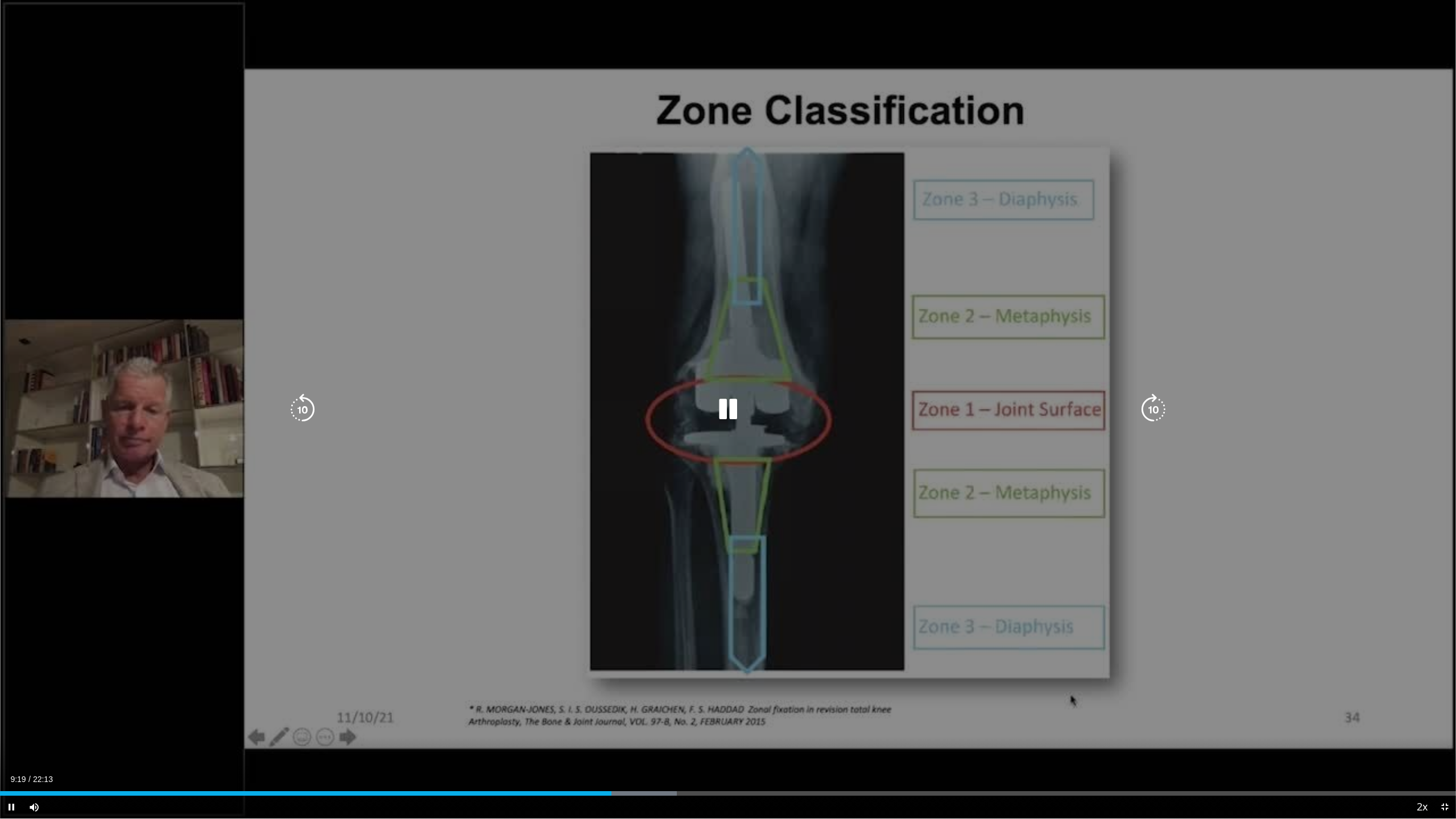
click at [343, 518] on div "10 seconds Tap to unmute" at bounding box center [728, 409] width 1456 height 818
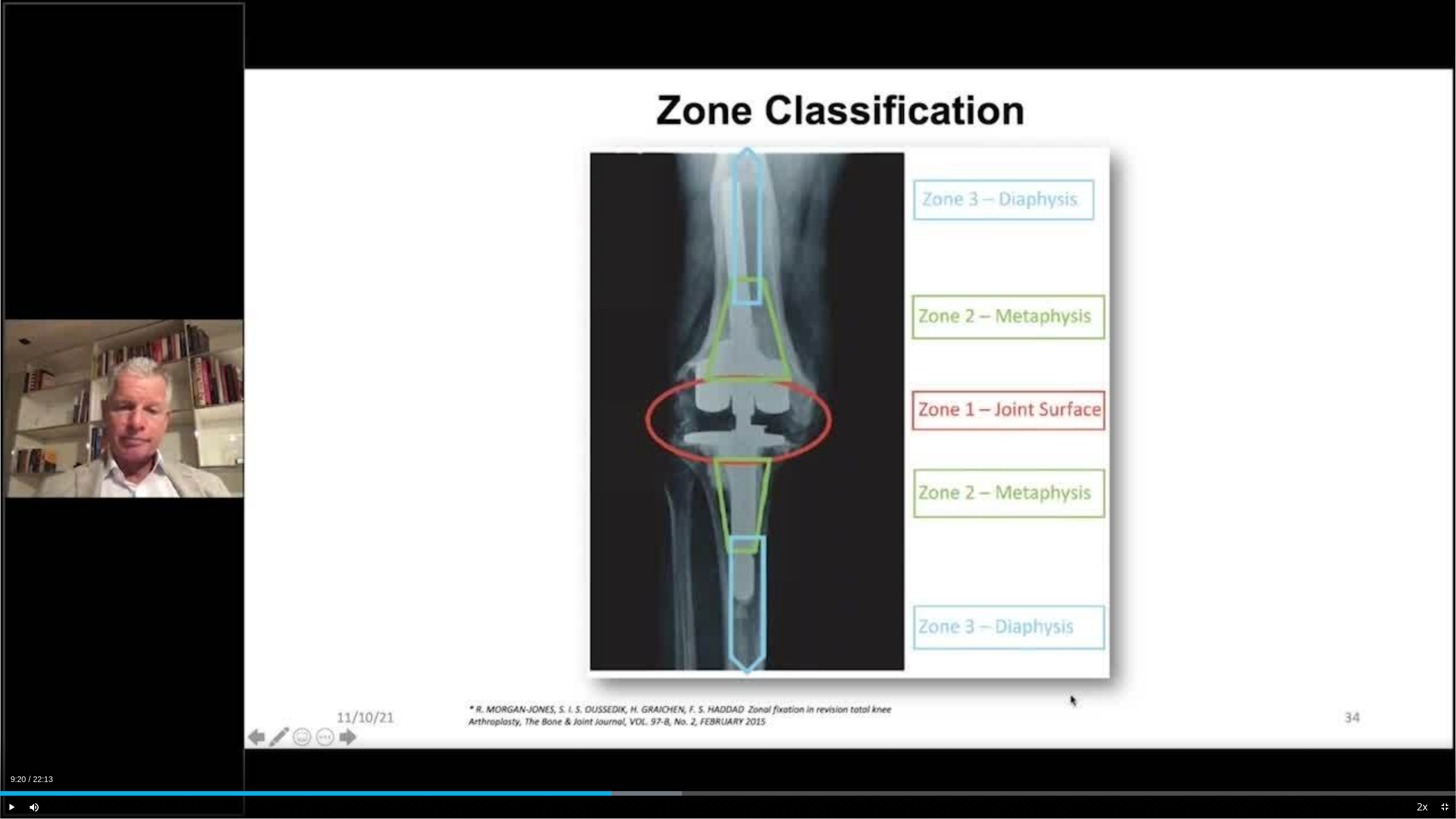
click at [343, 518] on div "10 seconds Tap to unmute" at bounding box center [728, 409] width 1456 height 818
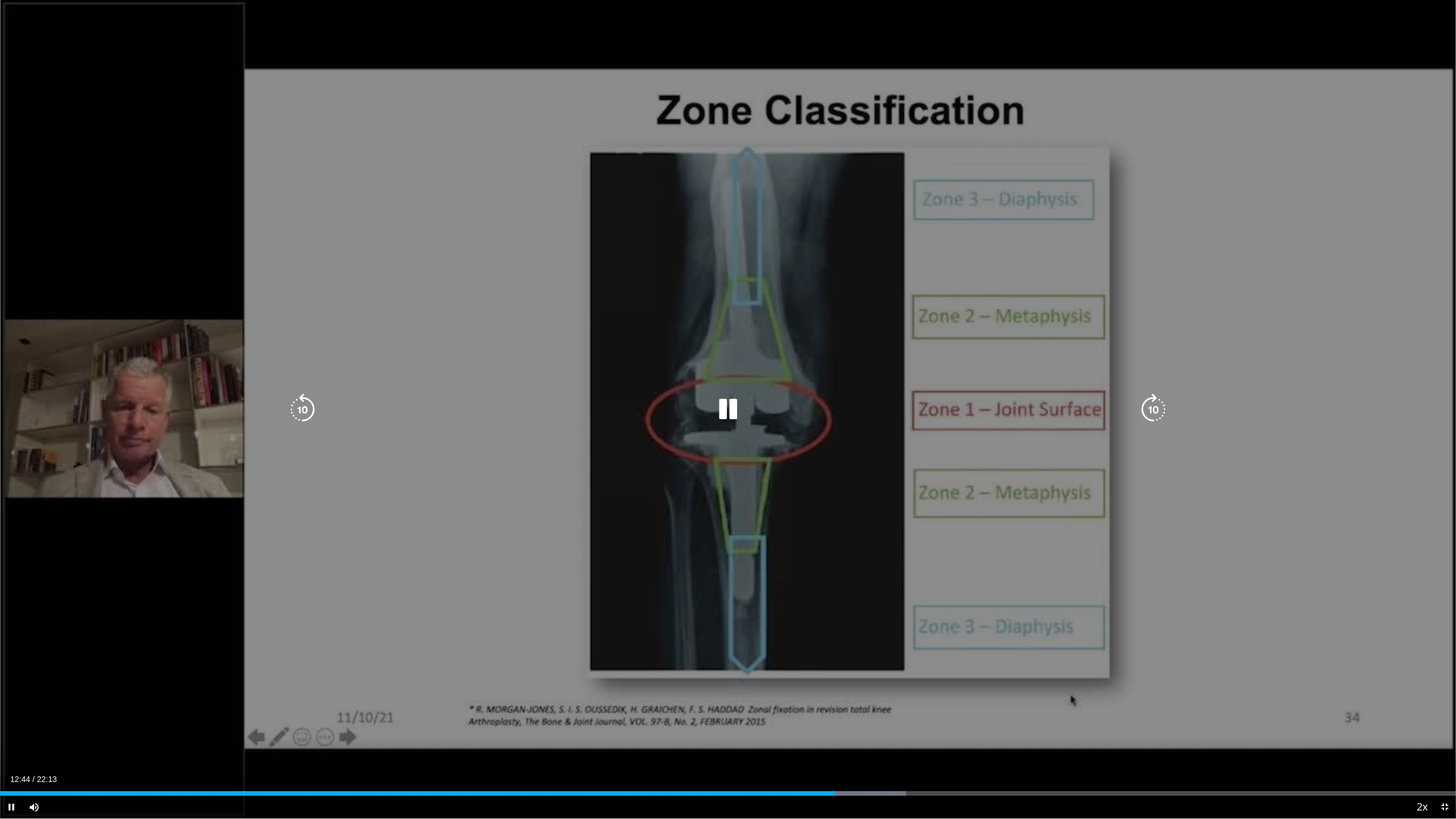
click at [374, 503] on div "10 seconds Tap to unmute" at bounding box center [728, 409] width 1456 height 818
click at [379, 512] on div "10 seconds Tap to unmute" at bounding box center [728, 409] width 1456 height 818
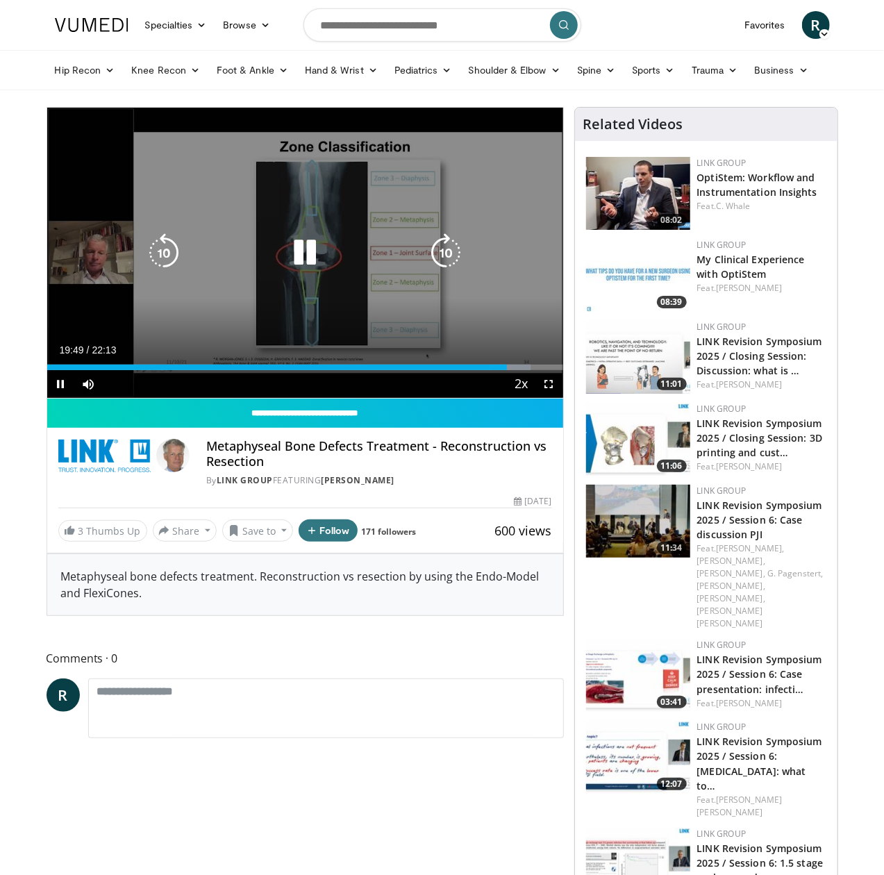
click at [303, 269] on icon "Video Player" at bounding box center [304, 252] width 39 height 39
